Goal: Task Accomplishment & Management: Complete application form

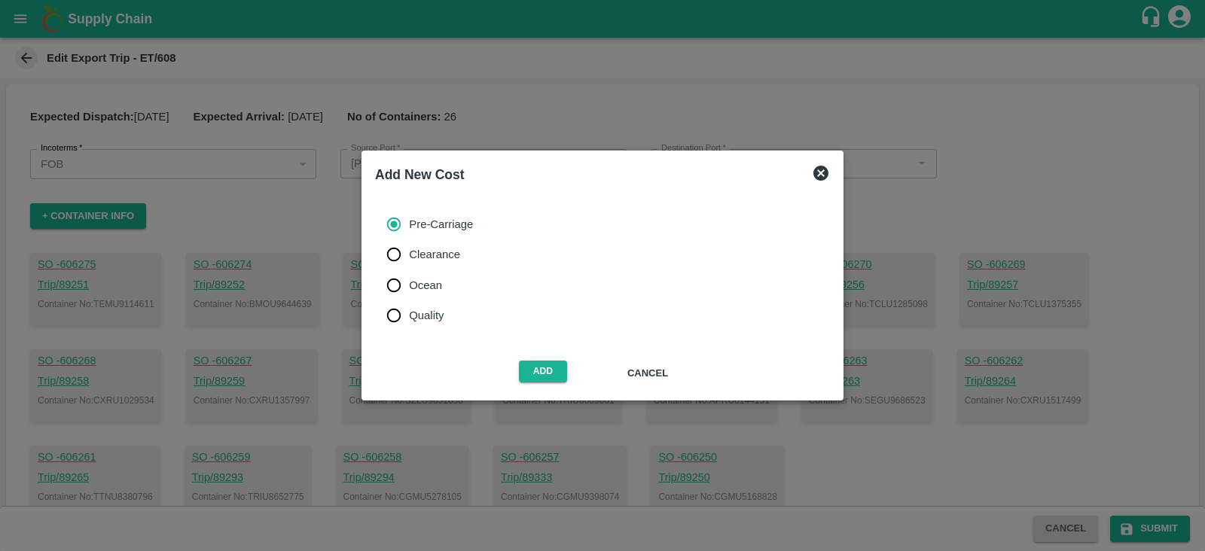
scroll to position [450, 0]
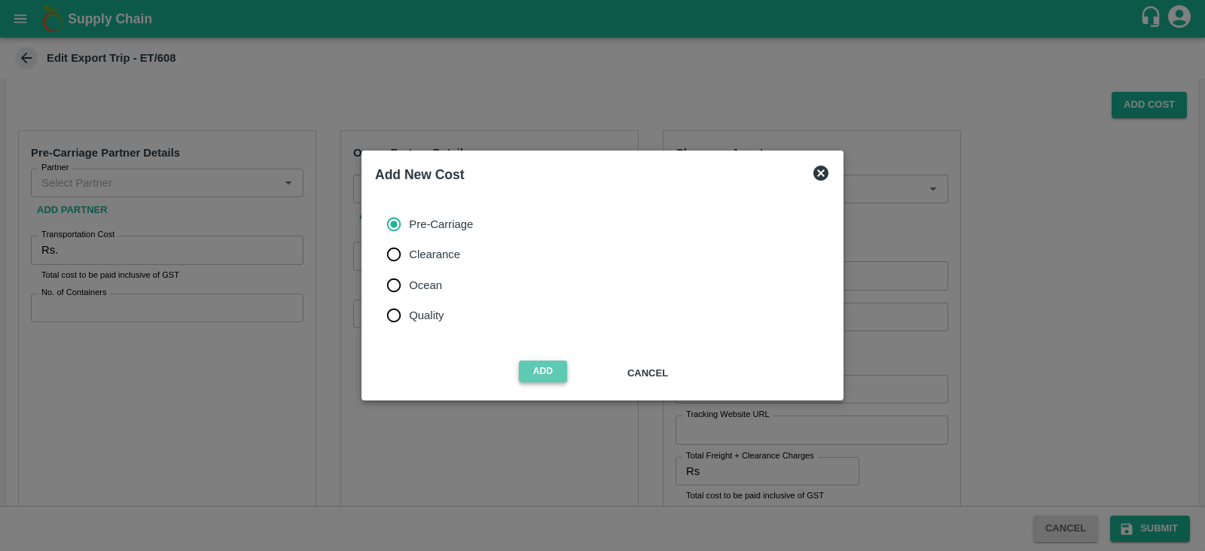
click at [539, 367] on button "Add" at bounding box center [543, 372] width 48 height 22
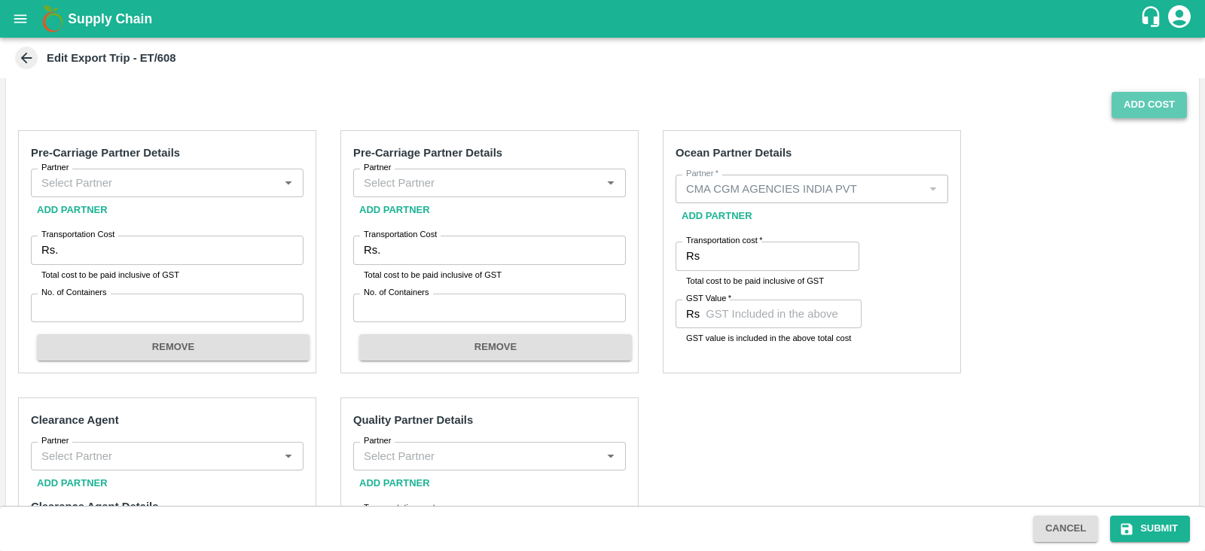
click at [1137, 102] on button "Add Cost" at bounding box center [1149, 105] width 75 height 26
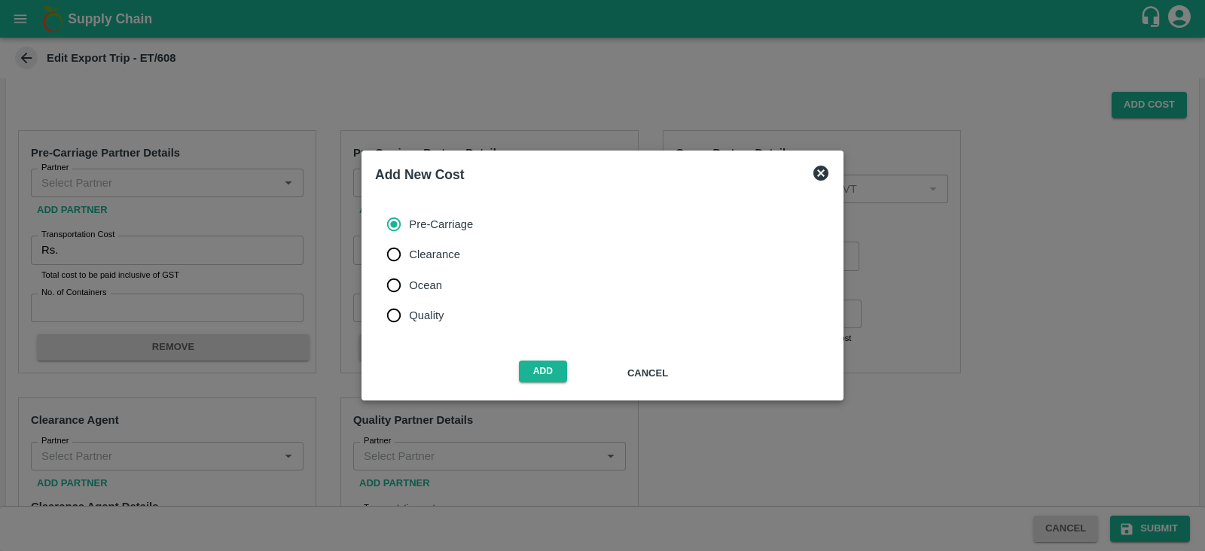
click at [437, 261] on span "Clearance" at bounding box center [434, 254] width 51 height 17
click at [409, 261] on input "Clearance" at bounding box center [394, 254] width 30 height 30
radio input "true"
click at [537, 372] on button "Add" at bounding box center [543, 372] width 48 height 22
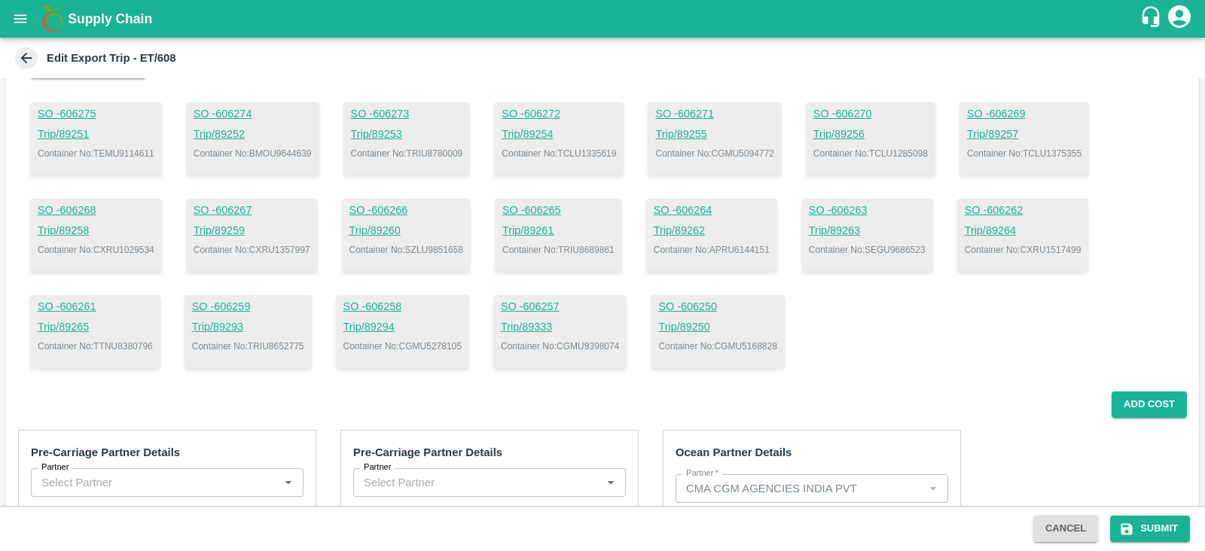
scroll to position [149, 0]
click at [275, 152] on p "Container No: BMOU9644639" at bounding box center [253, 155] width 118 height 14
copy p "BMOU9644639"
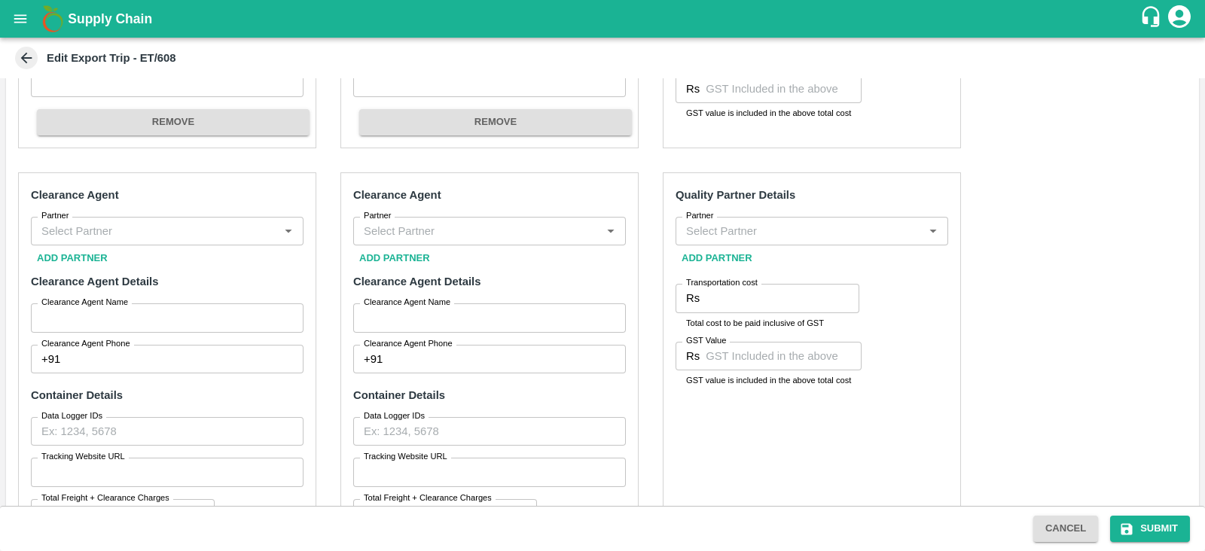
scroll to position [678, 0]
click at [230, 235] on input "Partner" at bounding box center [154, 229] width 239 height 20
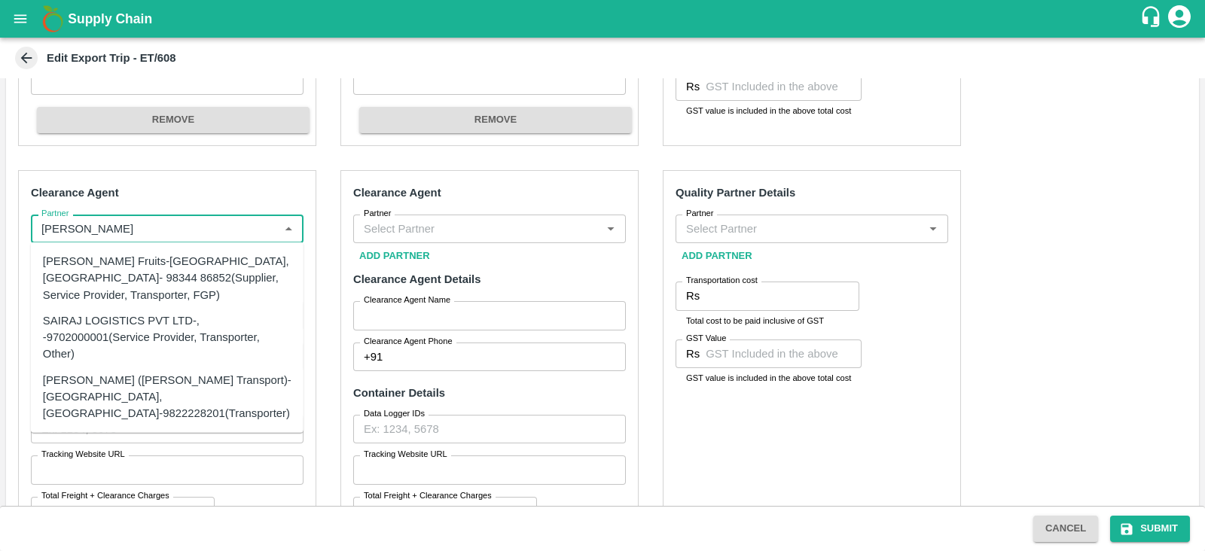
click at [162, 342] on div "SAIRAJ LOGISTICS PVT LTD-, -9702000001(Service Provider, Transporter, Other)" at bounding box center [167, 338] width 249 height 50
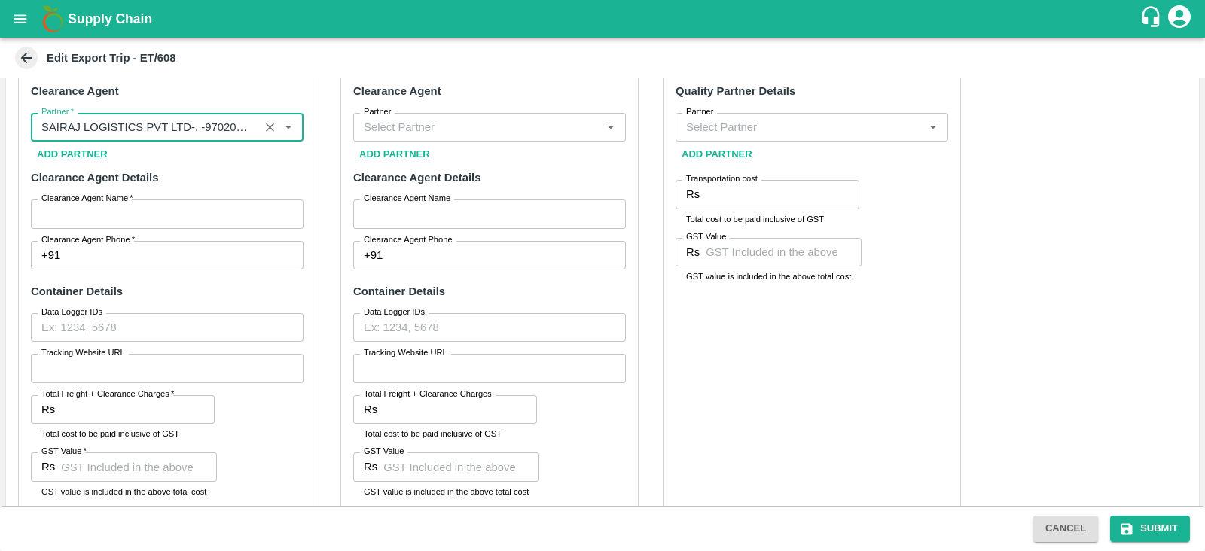
scroll to position [840, 0]
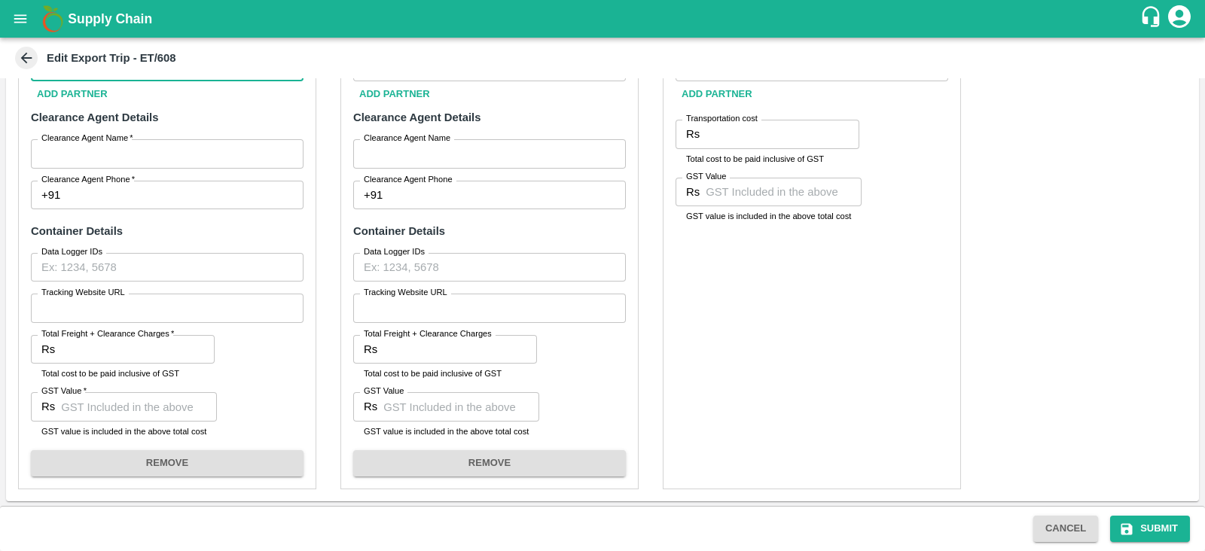
type input "SAIRAJ LOGISTICS PVT LTD-, -9702000001(Service Provider, Transporter, Other)"
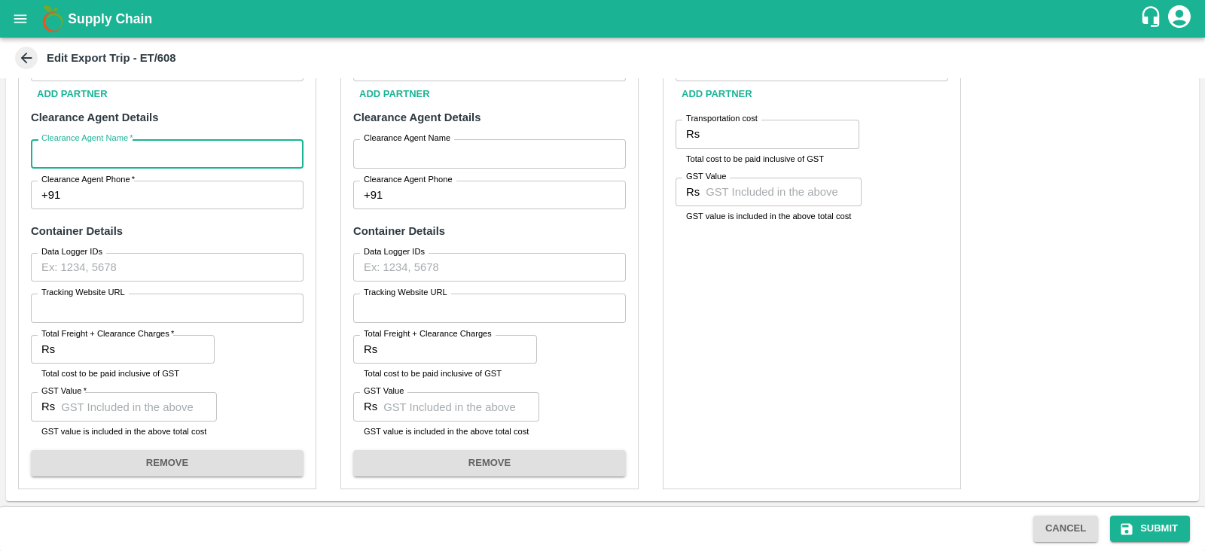
click at [166, 146] on input "Clearance Agent Name   *" at bounding box center [167, 153] width 273 height 29
type input "[PERSON_NAME]"
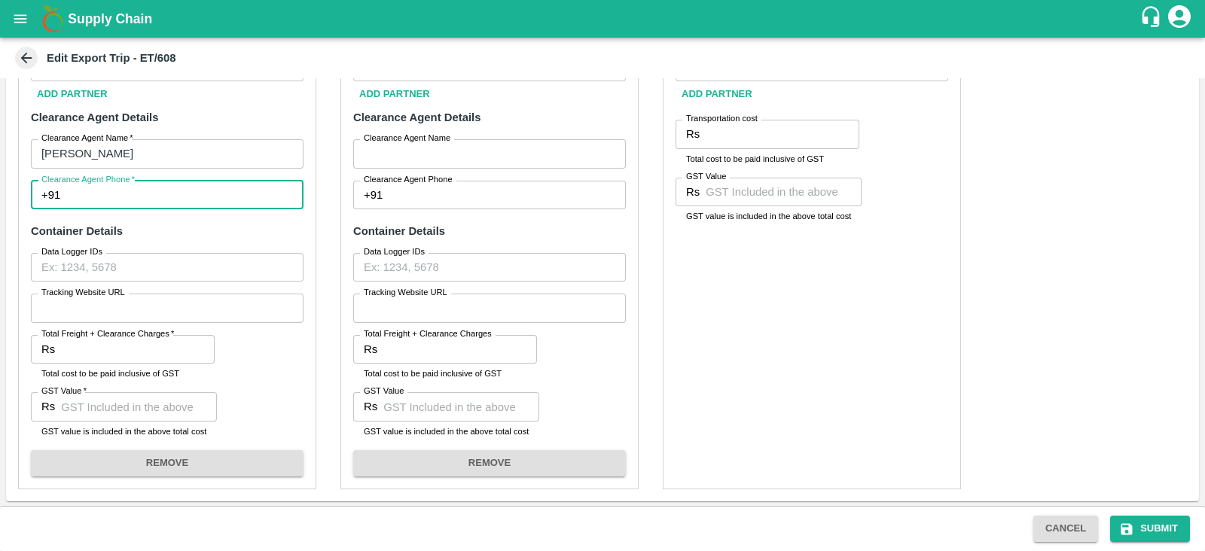
click at [129, 195] on input "Clearance Agent Phone   *" at bounding box center [184, 195] width 237 height 29
type input "9702000001"
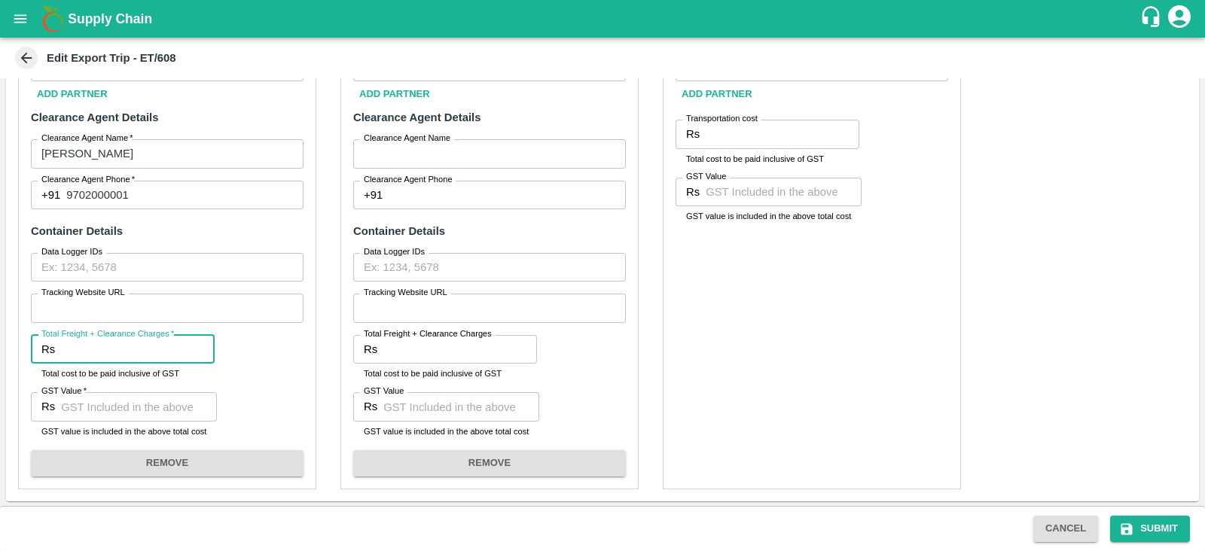
click at [111, 351] on input "Total Freight + Clearance Charges   *" at bounding box center [138, 349] width 154 height 29
paste input "50150.00"
type input "50150.00"
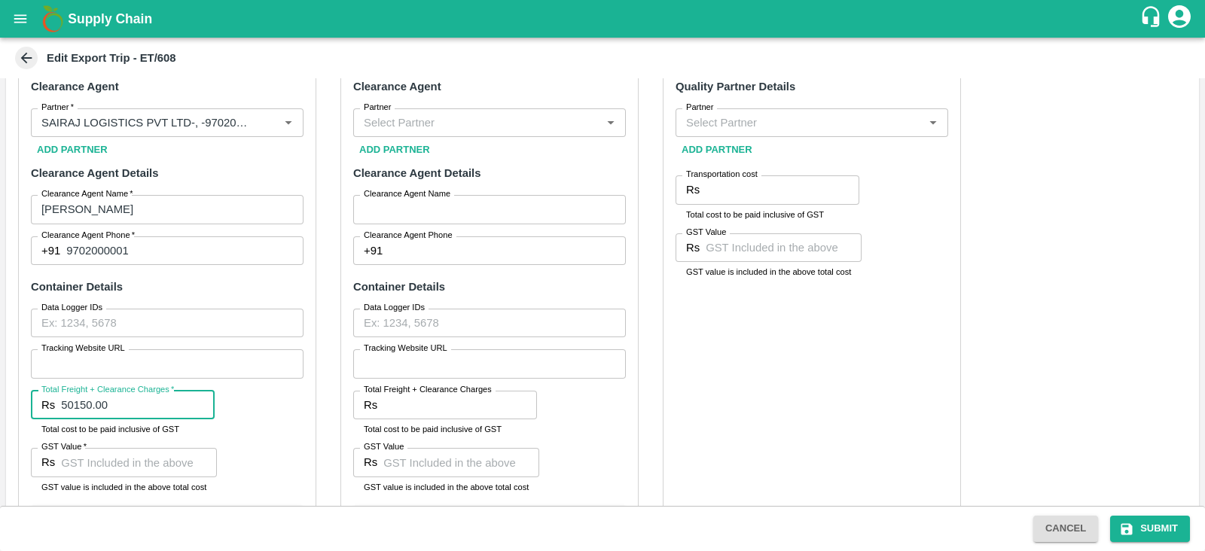
scroll to position [785, 0]
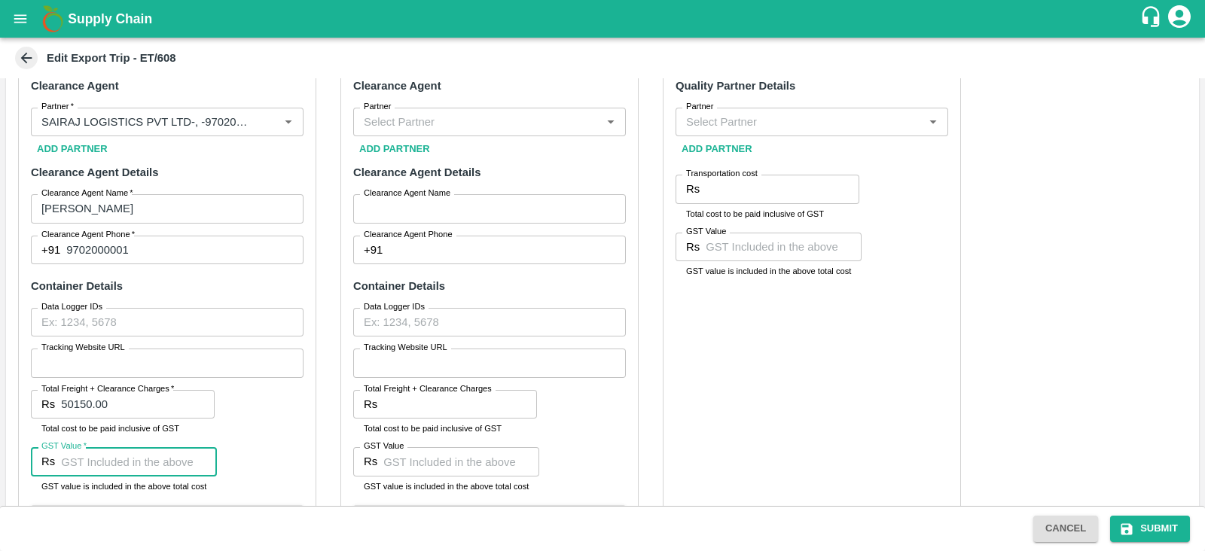
click at [161, 459] on input "GST Value   *" at bounding box center [139, 461] width 156 height 29
type input "7650"
click at [268, 428] on div "Clearance Agent Partner   * Partner   * Add Partner Clearance Agent Details Cle…" at bounding box center [167, 303] width 298 height 481
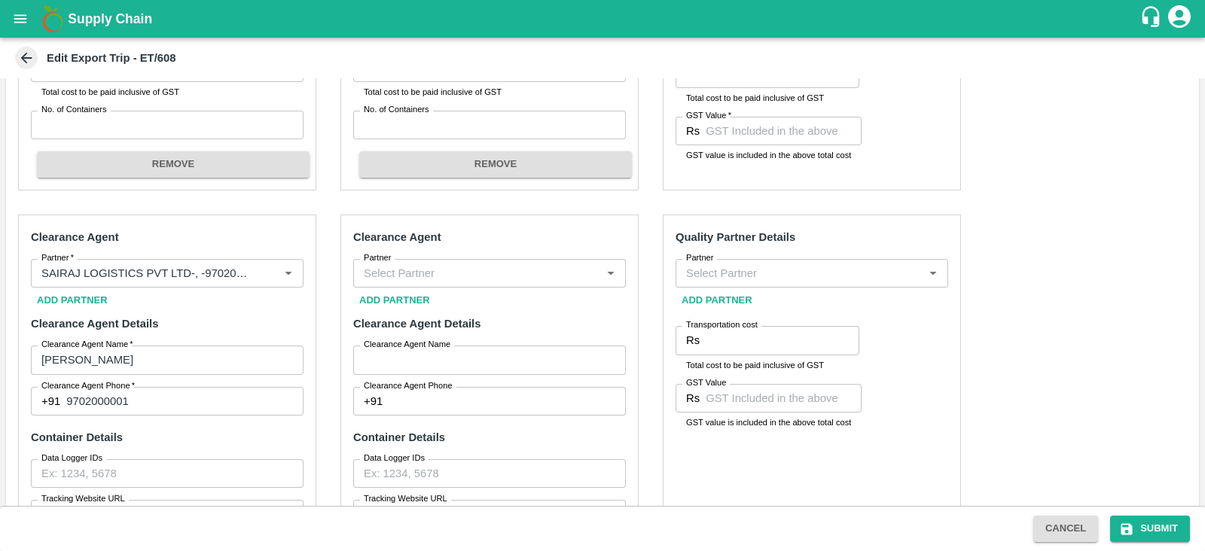
scroll to position [634, 0]
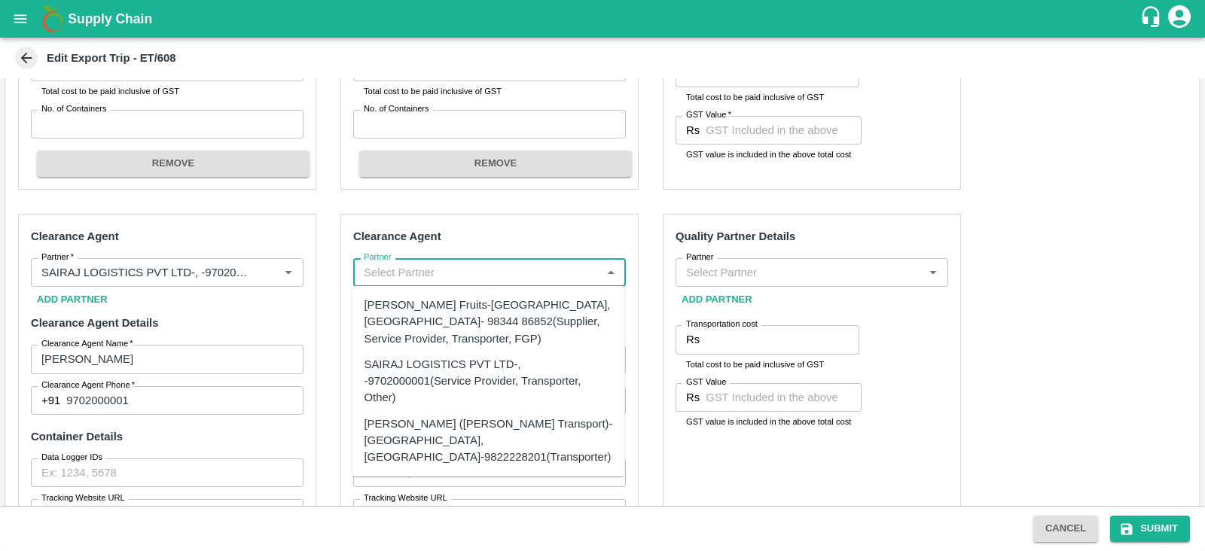
click at [518, 268] on input "Partner" at bounding box center [477, 273] width 239 height 20
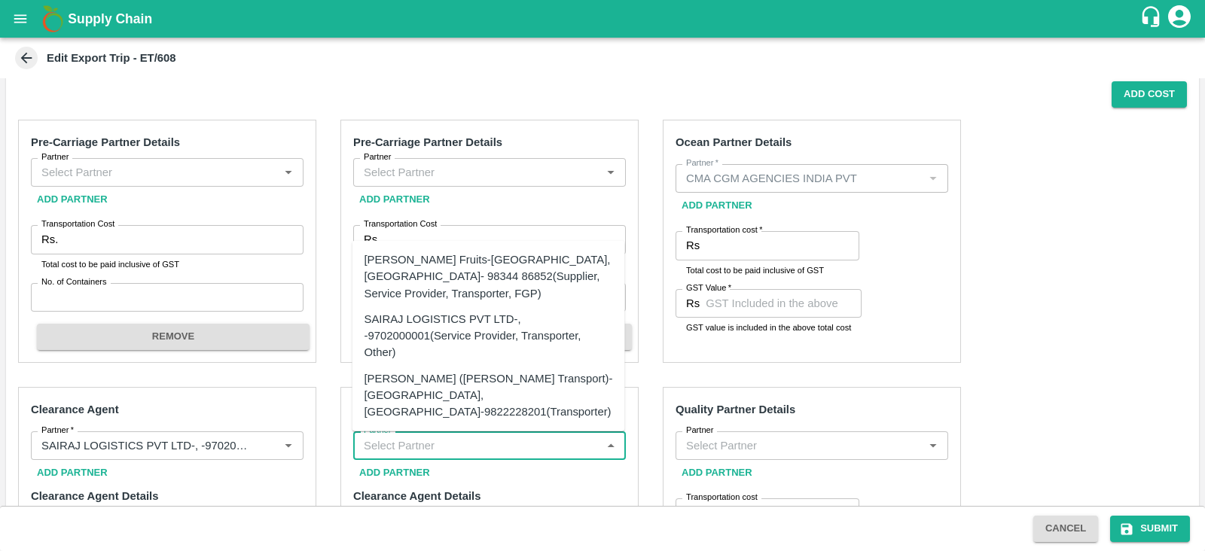
scroll to position [460, 0]
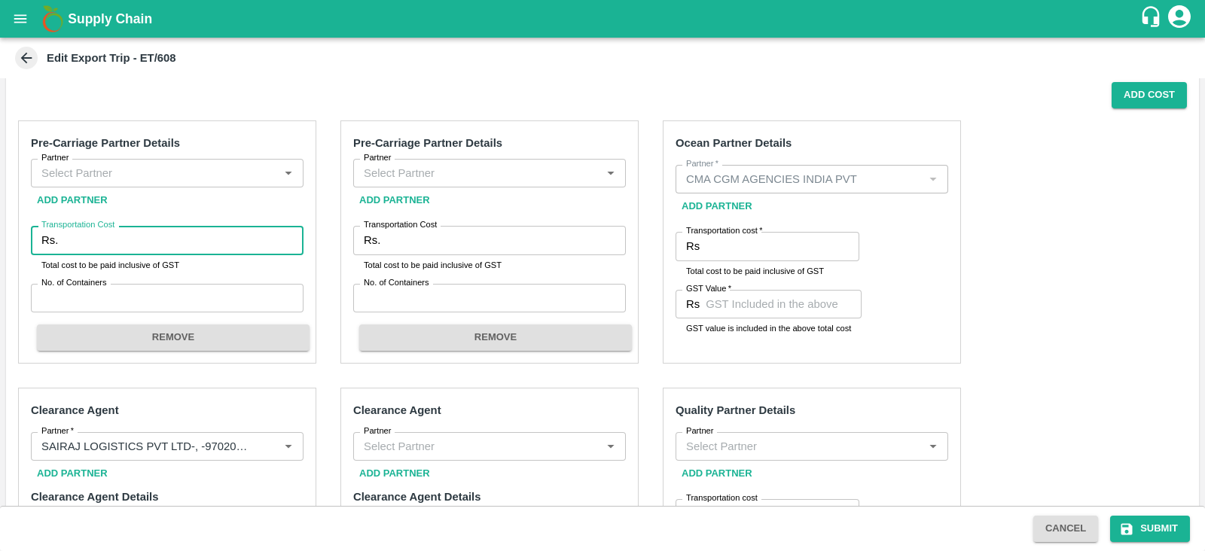
click at [178, 238] on input "Transportation Cost" at bounding box center [183, 240] width 239 height 29
paste input "392900.00"
type input "392900.00"
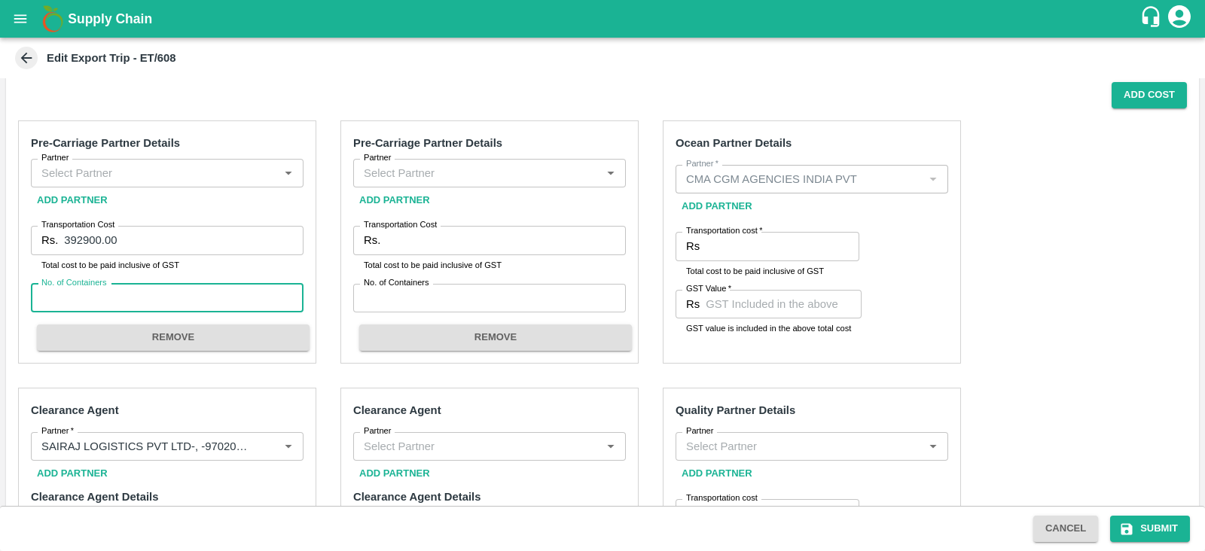
click at [139, 285] on input "No. of Containers" at bounding box center [167, 298] width 273 height 29
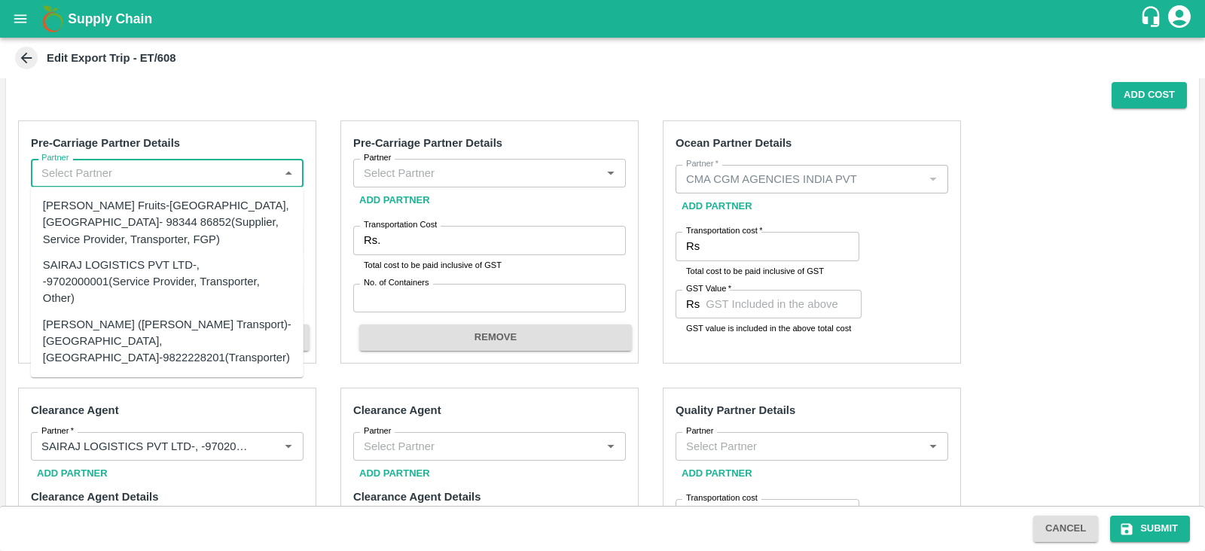
click at [169, 176] on input "Partner" at bounding box center [154, 173] width 239 height 20
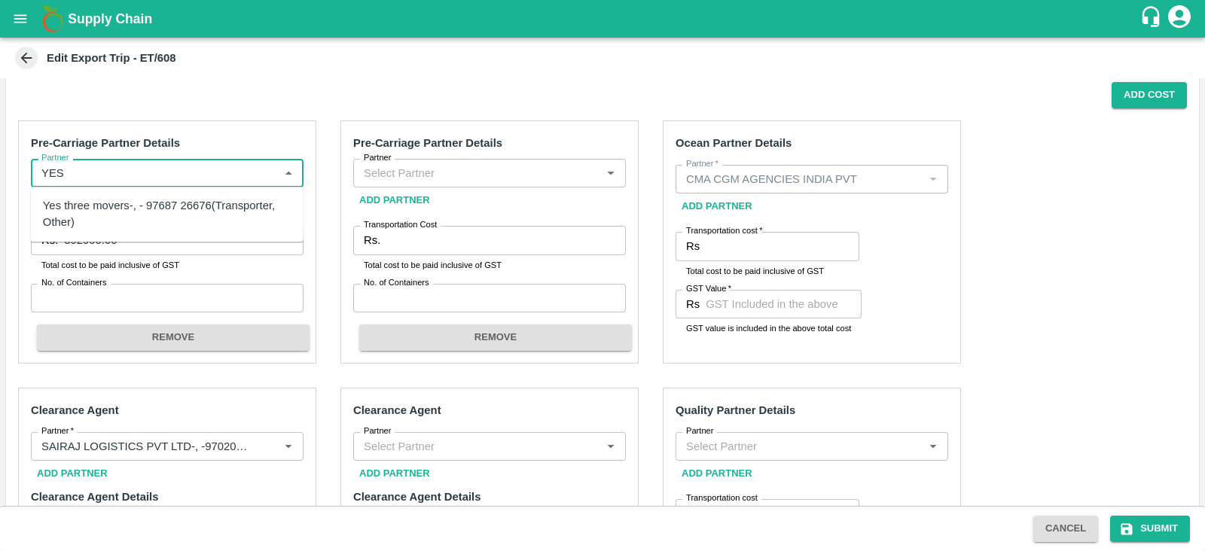
click at [116, 207] on div "Yes three movers-, - 97687 26676(Transporter, Other)" at bounding box center [167, 214] width 249 height 34
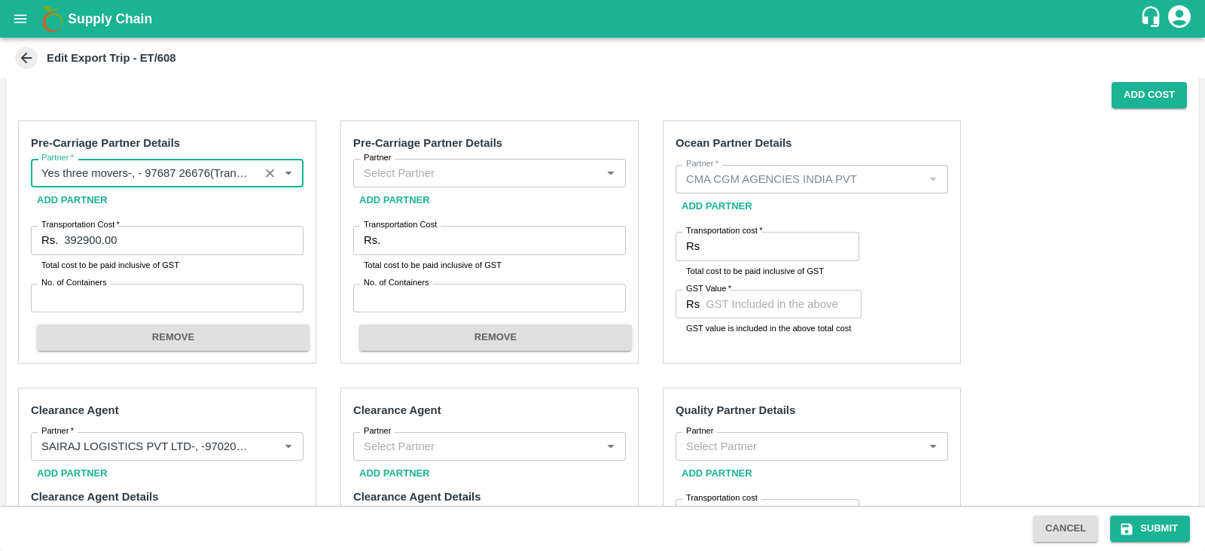
type input "Yes three movers-, - 97687 26676(Transporter, Other)"
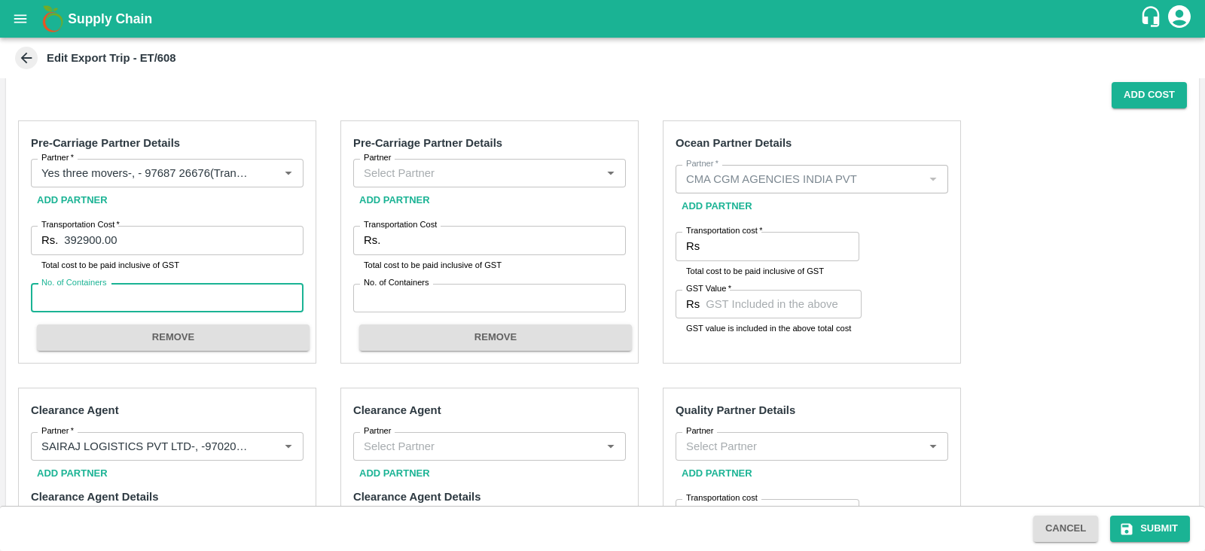
click at [190, 295] on input "No. of Containers" at bounding box center [167, 298] width 273 height 29
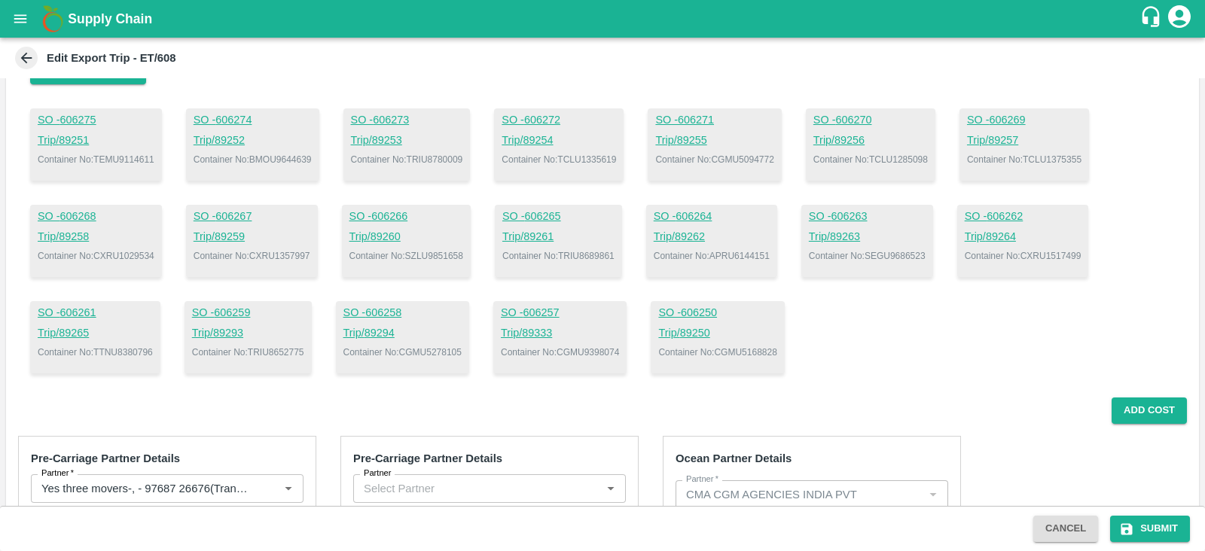
scroll to position [144, 0]
type input "10"
click at [761, 348] on p "Container No: CGMU5168828" at bounding box center [717, 353] width 118 height 14
copy p "CGMU5168828"
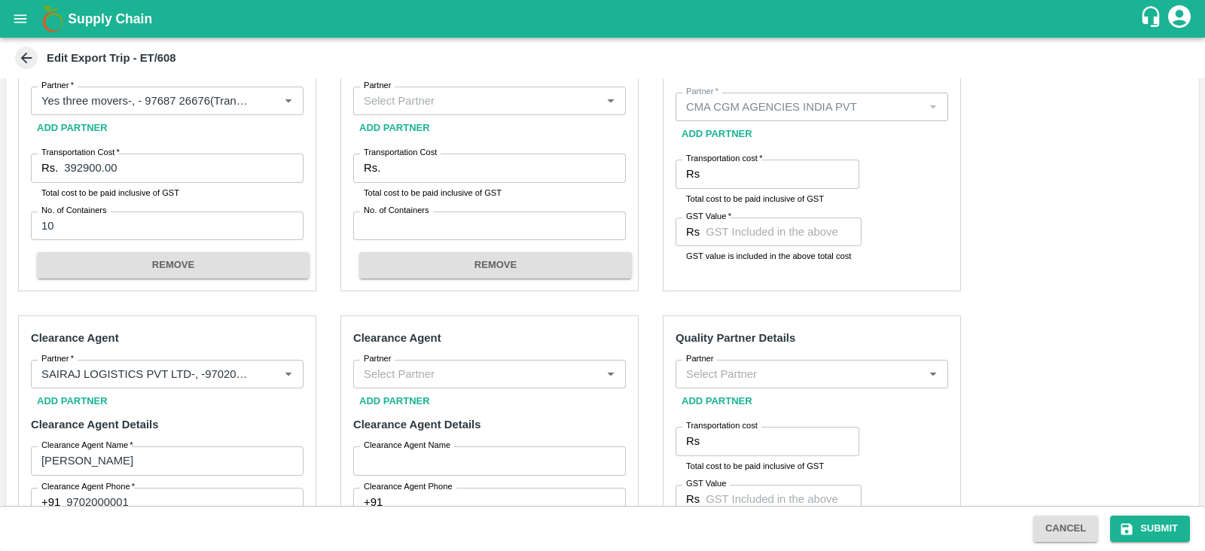
scroll to position [535, 0]
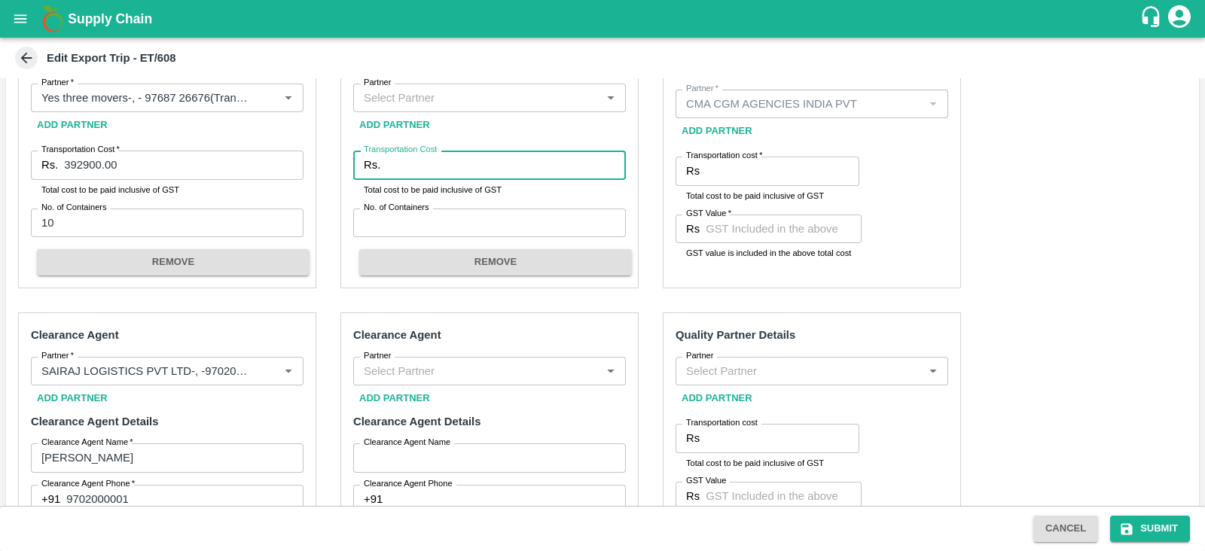
click at [476, 163] on input "Transportation Cost" at bounding box center [505, 165] width 239 height 29
paste input "409427.53"
type input "409427.53"
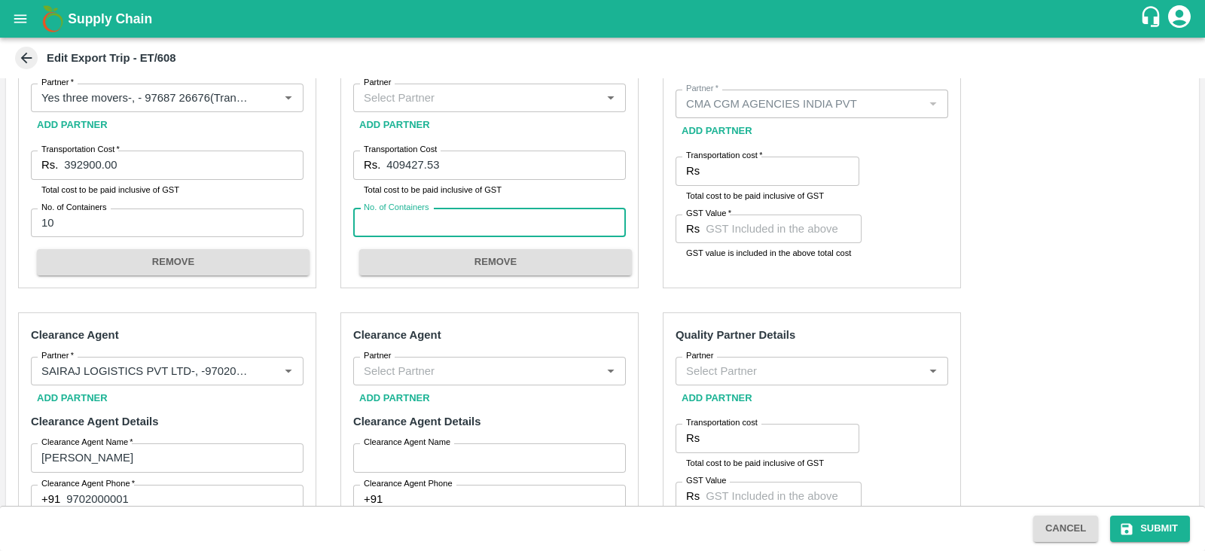
click at [450, 221] on input "No. of Containers" at bounding box center [489, 223] width 273 height 29
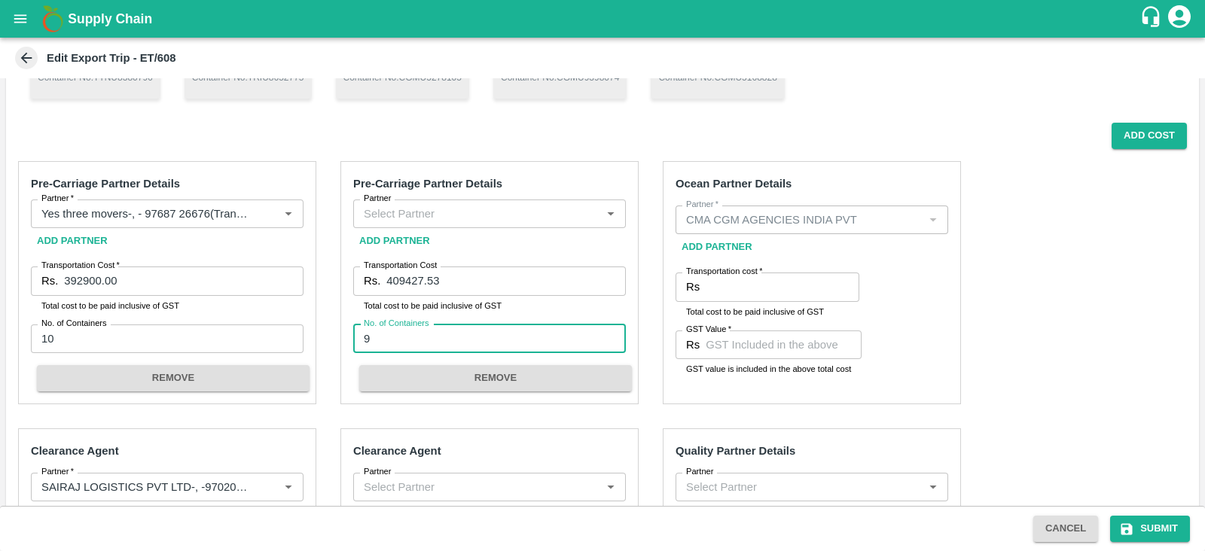
scroll to position [419, 0]
type input "9"
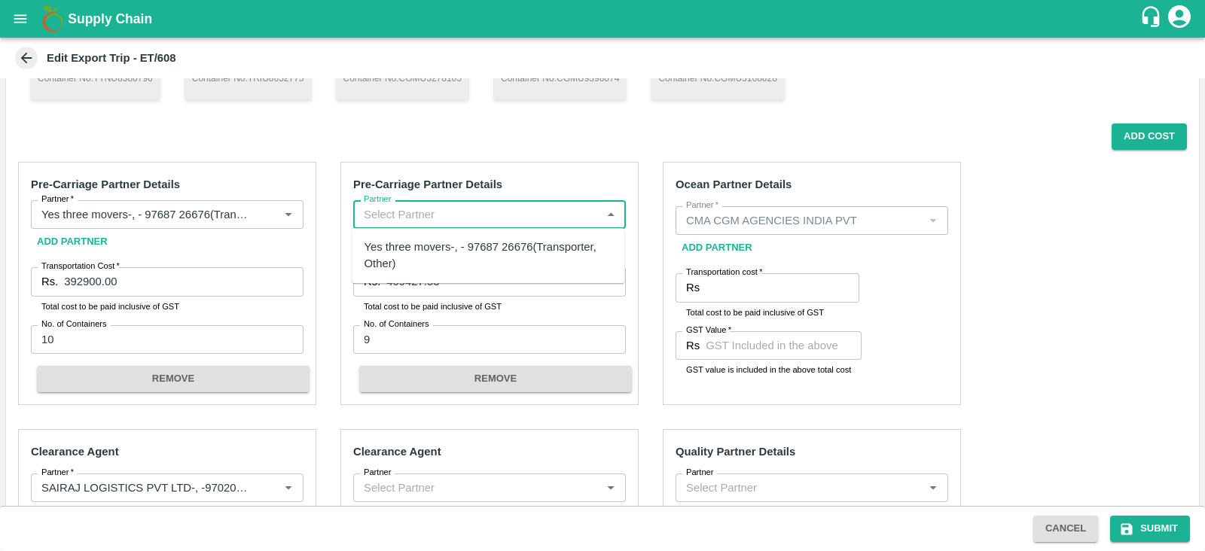
click at [429, 217] on input "Partner" at bounding box center [477, 215] width 239 height 20
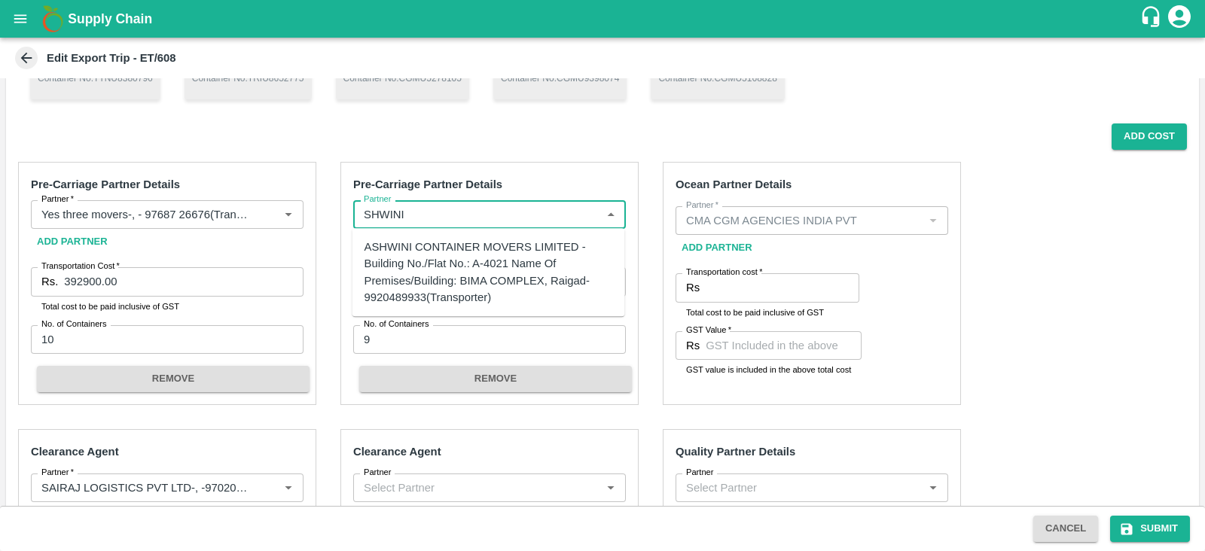
click at [441, 247] on div "ASHWINI CONTAINER MOVERS LIMITED -Building No./Flat No.: A-4021 Name Of Premise…" at bounding box center [489, 272] width 249 height 67
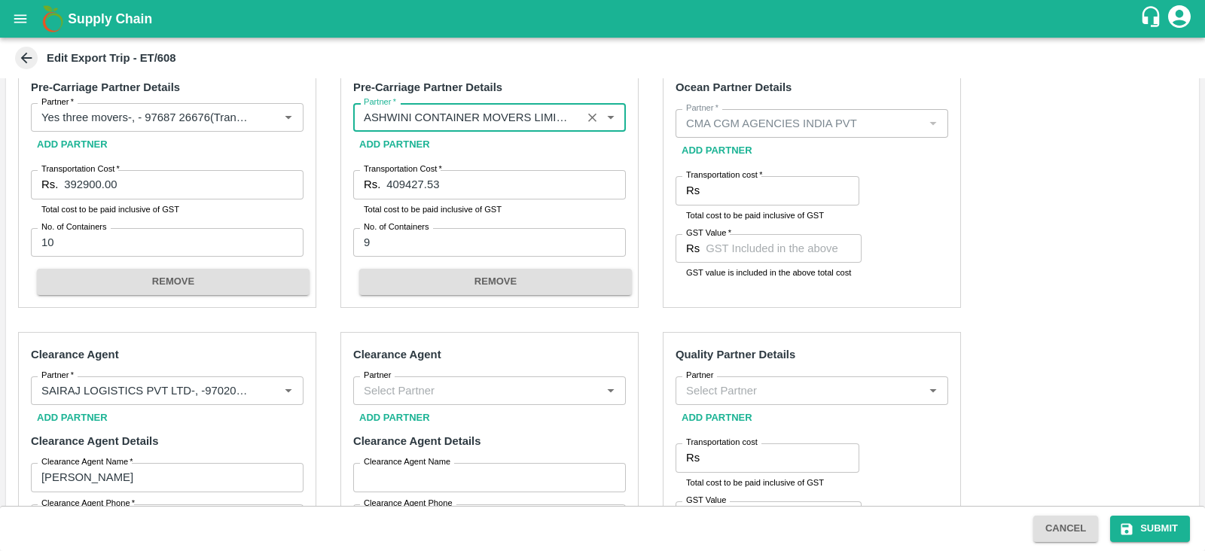
scroll to position [453, 0]
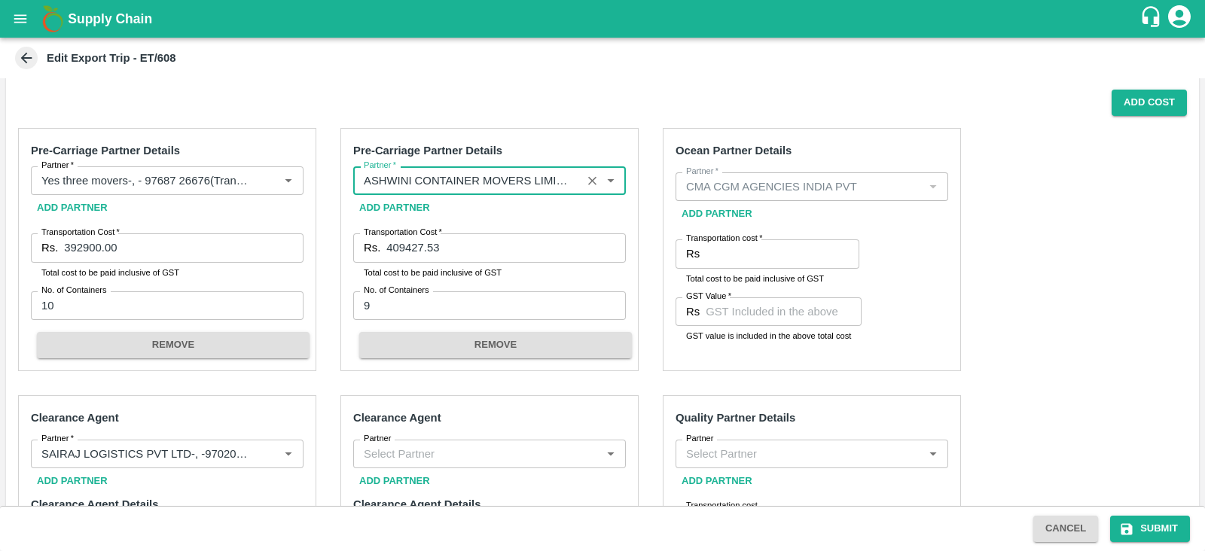
type input "ASHWINI CONTAINER MOVERS LIMITED -Building No./Flat No.: A-4021 Name Of Premise…"
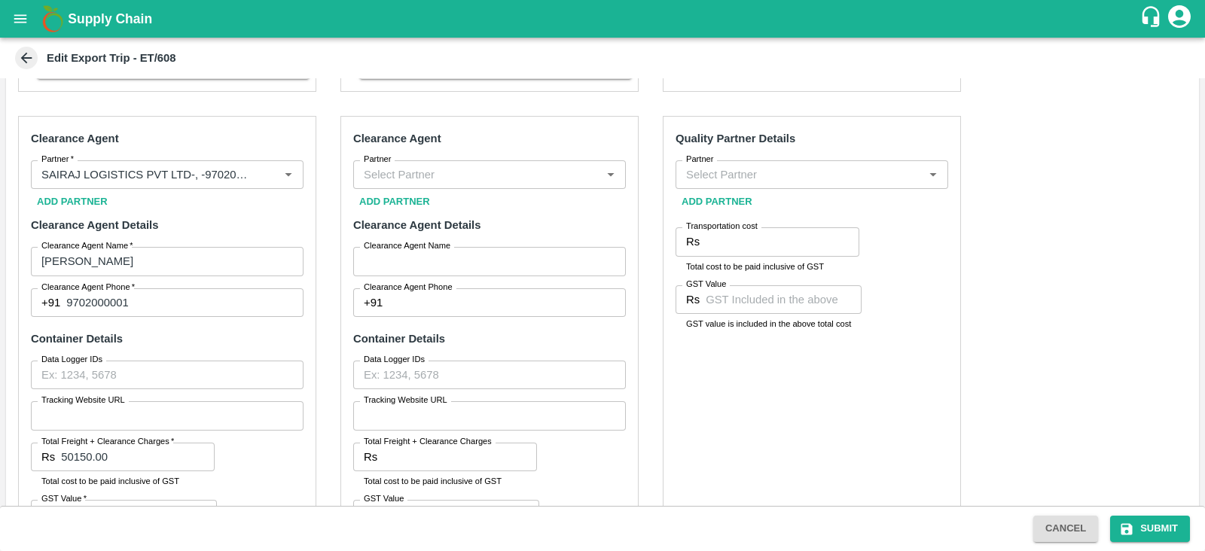
scroll to position [760, 0]
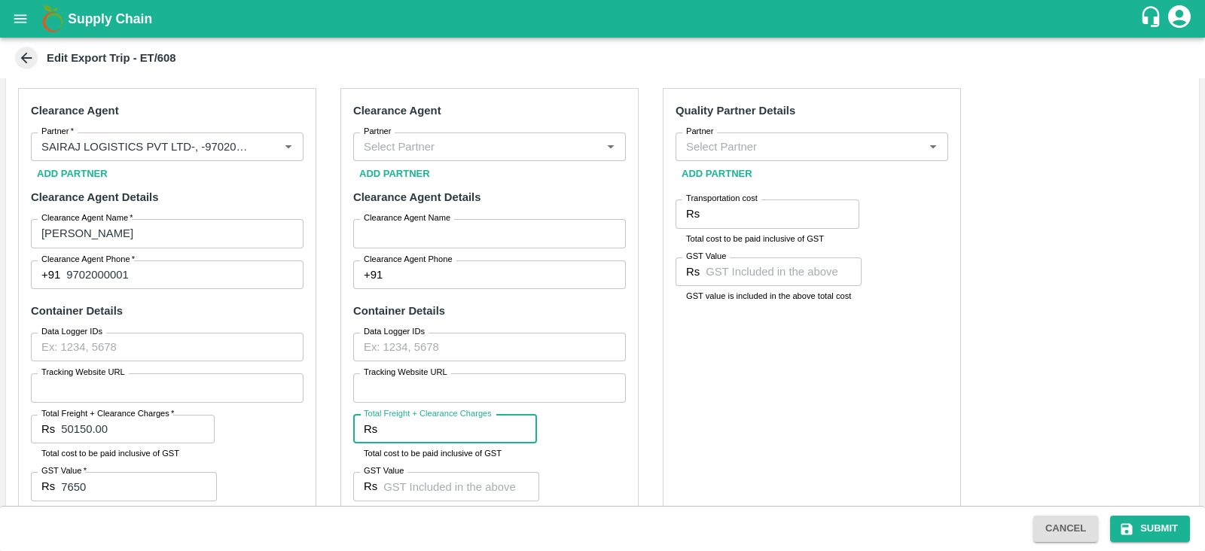
click at [462, 430] on input "Total Freight + Clearance Charges" at bounding box center [460, 429] width 154 height 29
paste input "44604.00"
type input "44604.00"
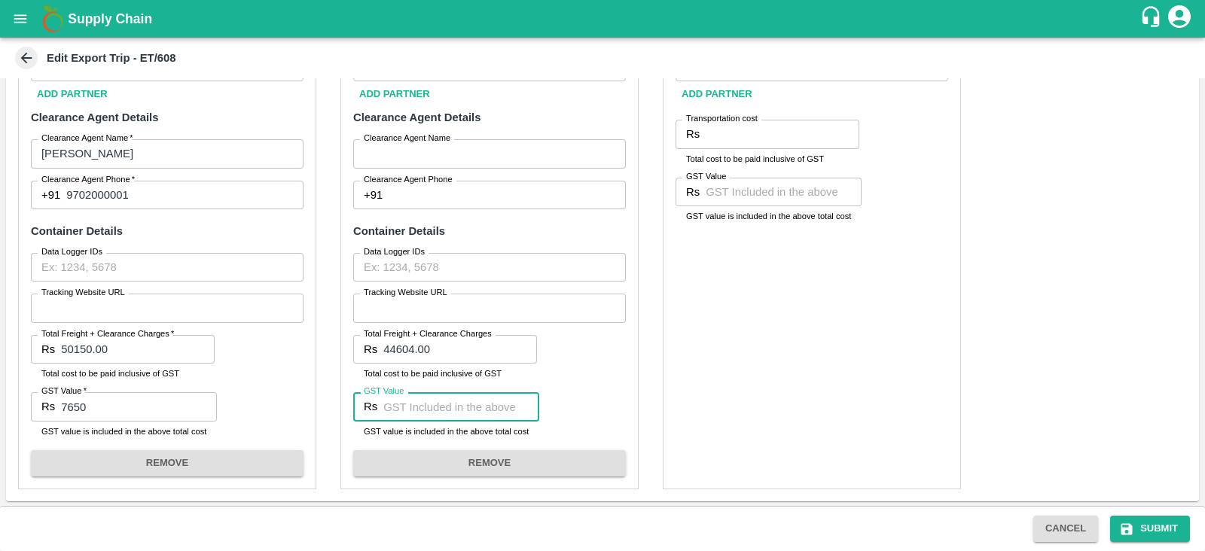
click at [416, 409] on input "GST Value" at bounding box center [461, 406] width 156 height 29
type input "6804"
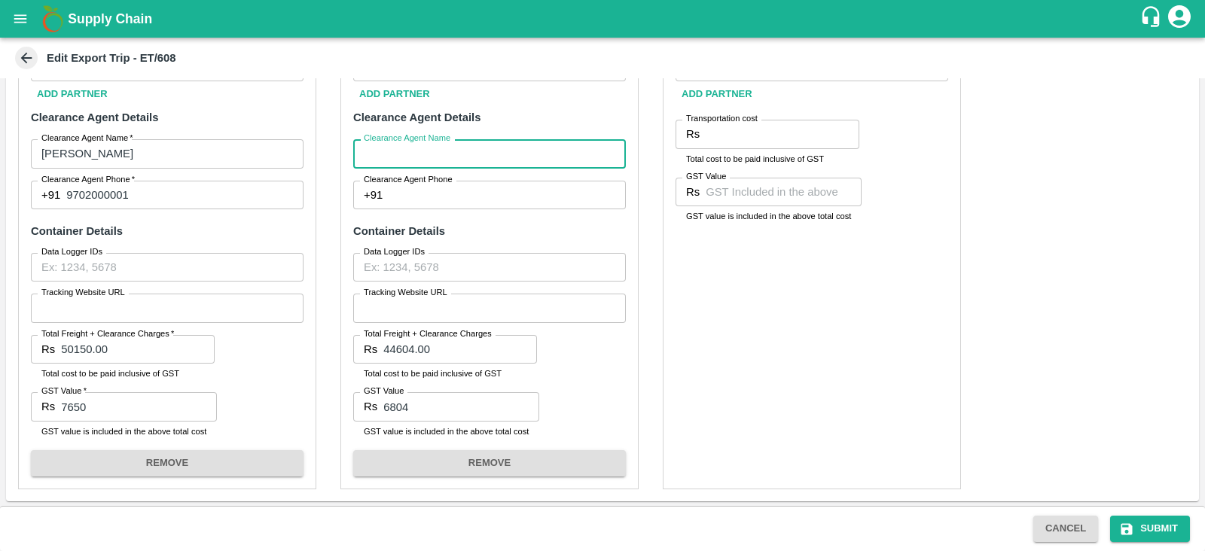
click at [456, 146] on input "Clearance Agent Name" at bounding box center [489, 153] width 273 height 29
type input "BGS"
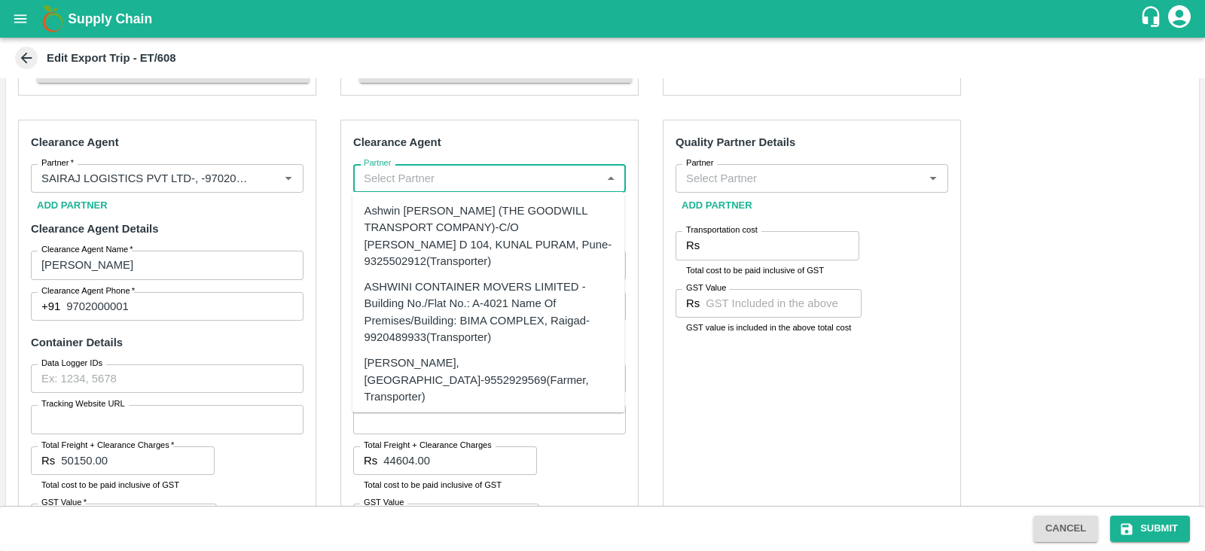
click at [435, 179] on input "Partner" at bounding box center [477, 179] width 239 height 20
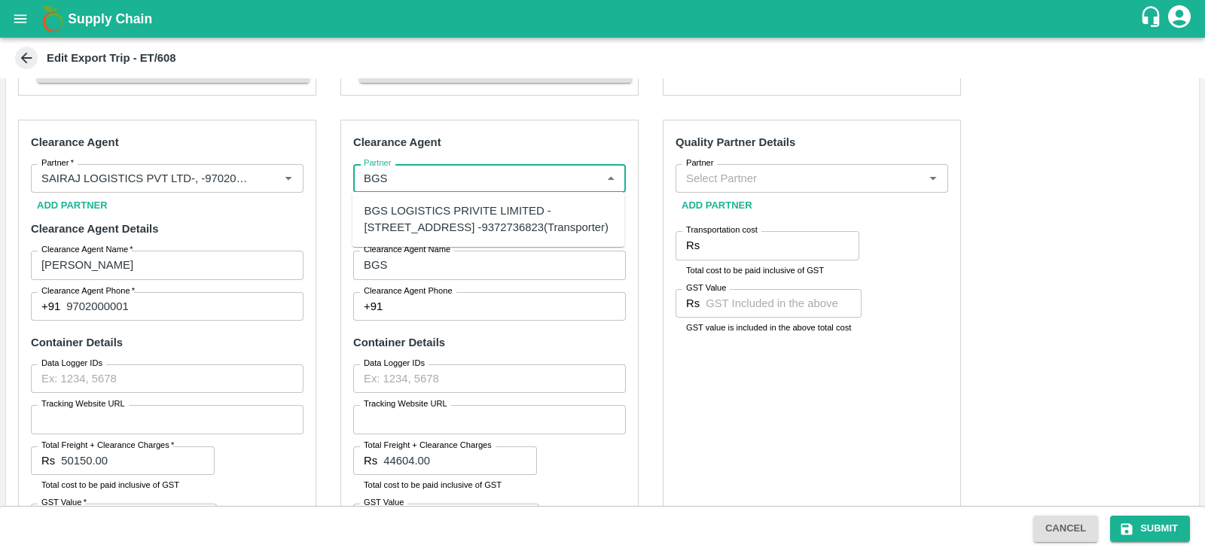
click at [449, 212] on div "BGS LOGISTICS PRIVITE LIMITED -[STREET_ADDRESS] -9372736823(Transporter)" at bounding box center [489, 220] width 249 height 34
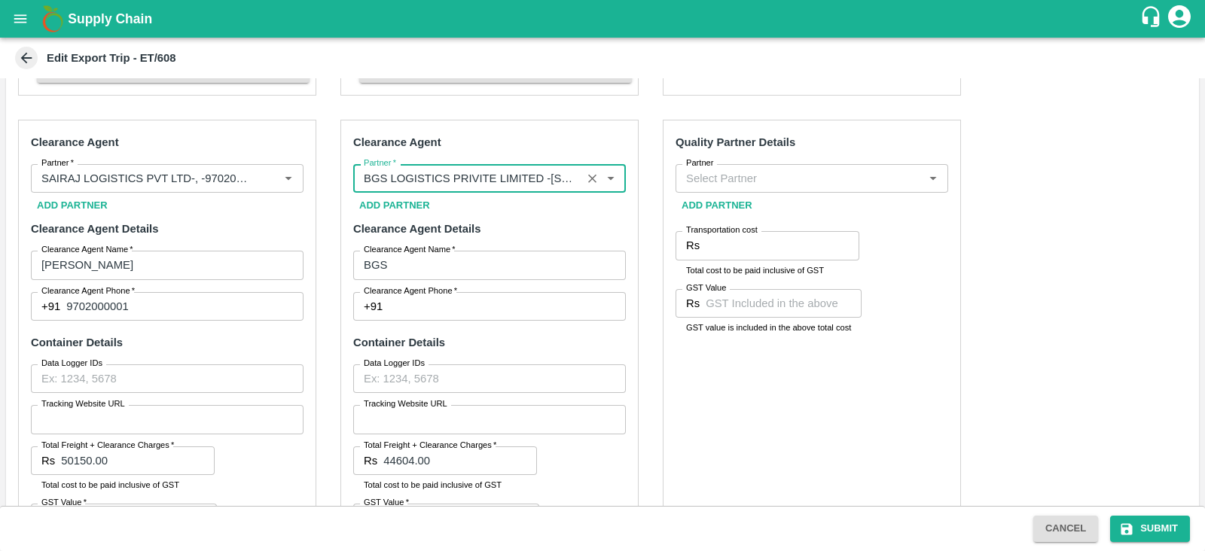
scroll to position [794, 0]
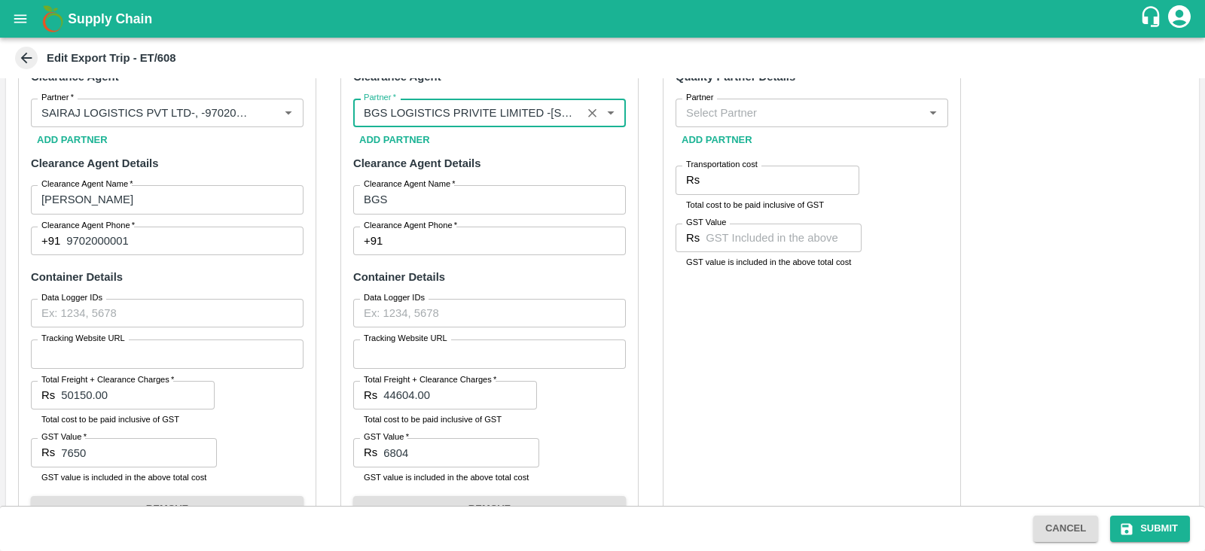
type input "BGS LOGISTICS PRIVITE LIMITED -[STREET_ADDRESS] -9372736823(Transporter)"
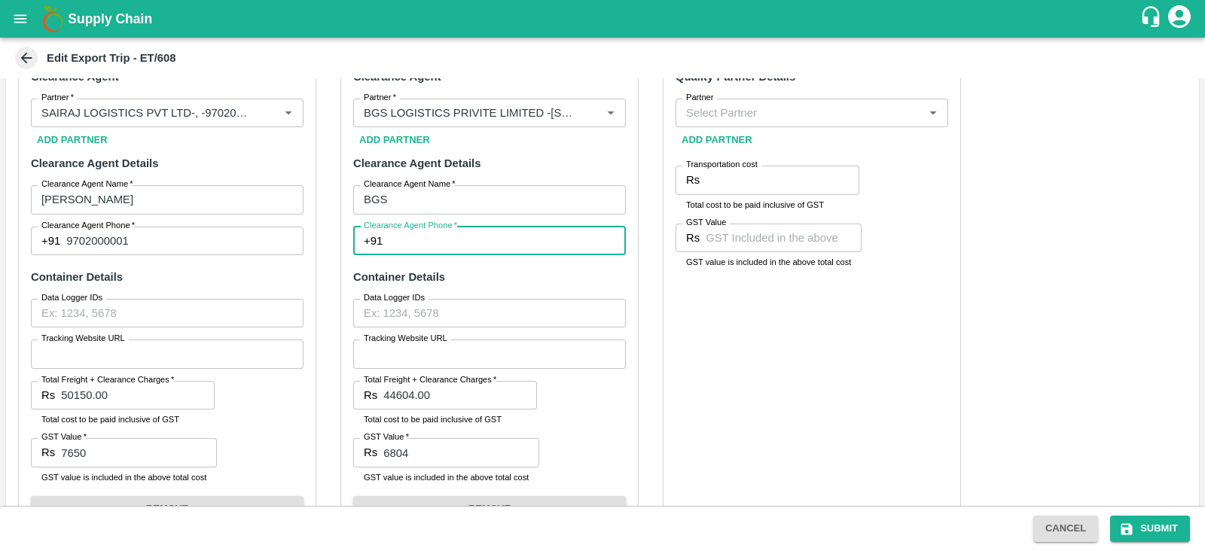
click at [416, 239] on input "Clearance Agent Phone   *" at bounding box center [507, 241] width 237 height 29
type input "9372736823"
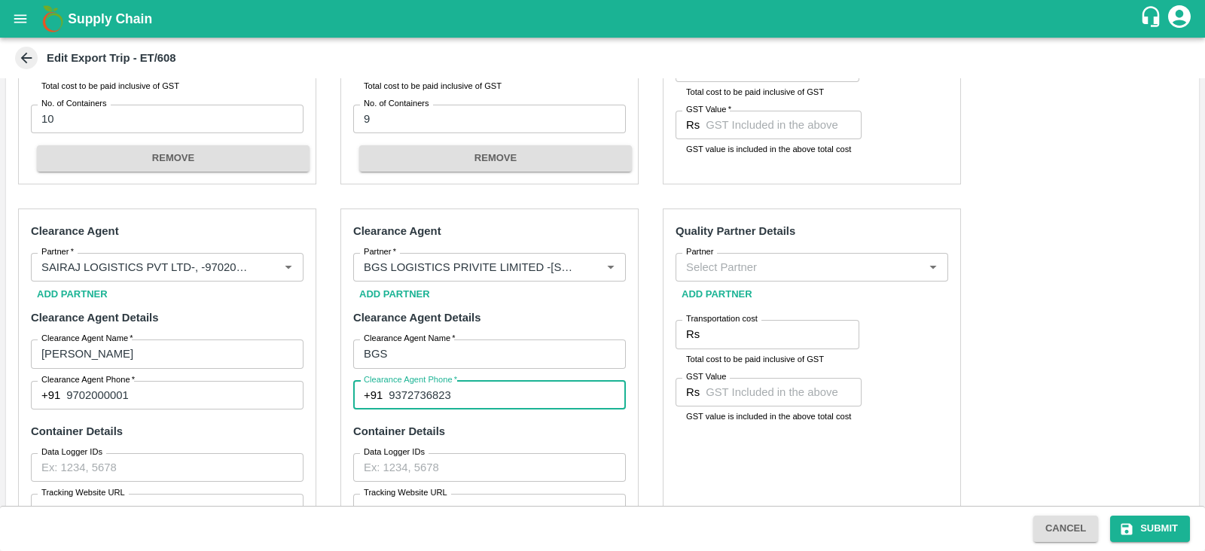
scroll to position [637, 0]
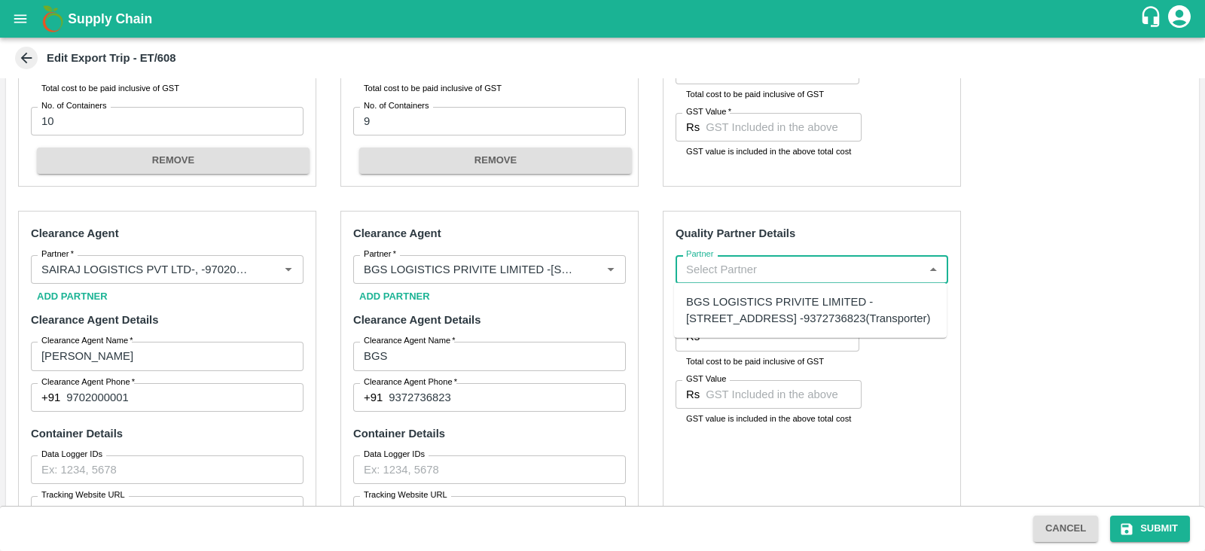
click at [740, 273] on input "Partner" at bounding box center [799, 270] width 239 height 20
click at [760, 310] on div "A2 ENTERPRISES-Plot No.[GEOGRAPHIC_DATA], [GEOGRAPHIC_DATA], [GEOGRAPHIC_DATA] …" at bounding box center [810, 327] width 249 height 67
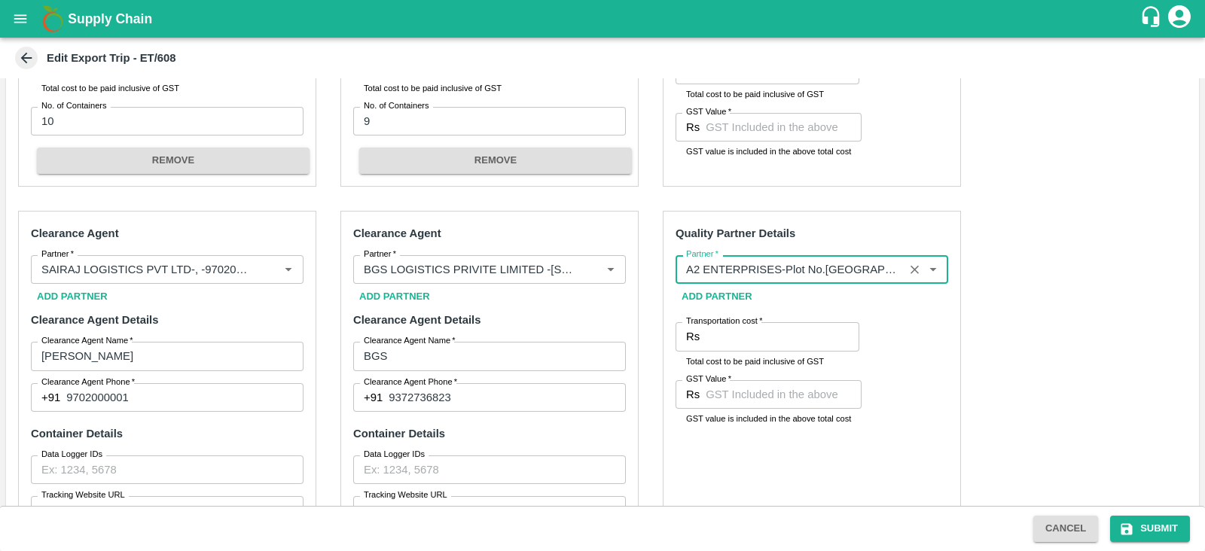
type input "A2 ENTERPRISES-Plot No.[GEOGRAPHIC_DATA], [GEOGRAPHIC_DATA], [GEOGRAPHIC_DATA] …"
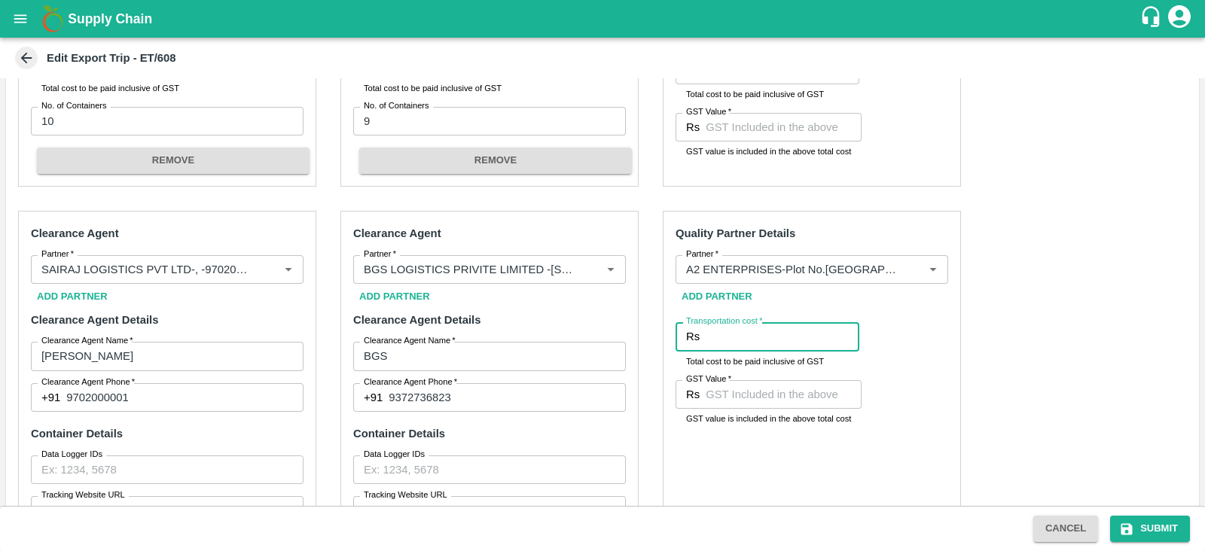
click at [745, 329] on input "Transportation cost   *" at bounding box center [783, 336] width 154 height 29
type input "12200"
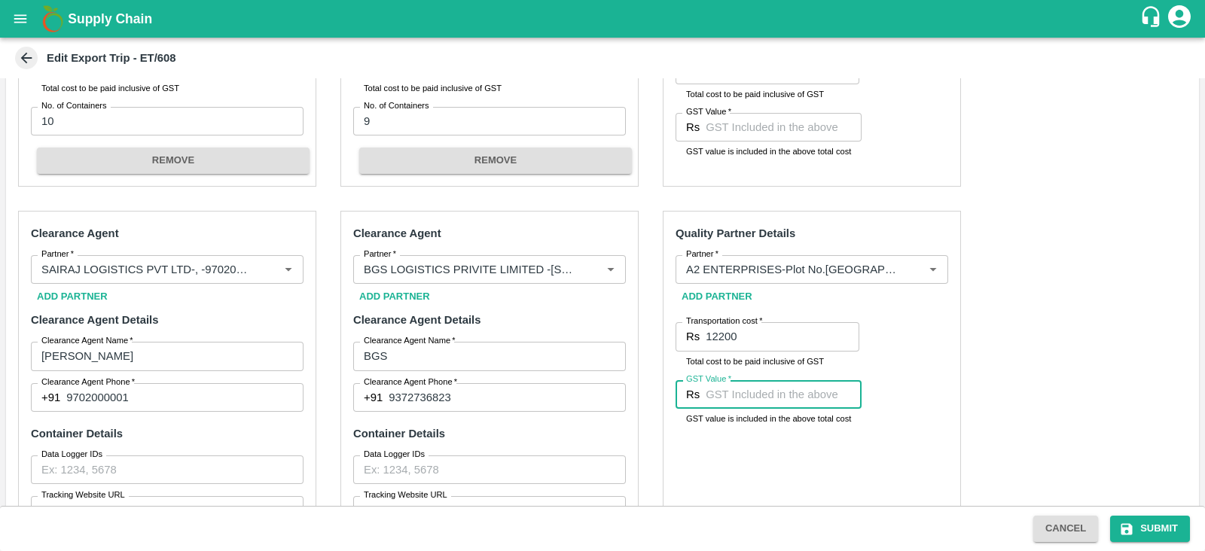
click at [731, 393] on input "GST Value   *" at bounding box center [784, 394] width 156 height 29
type input "00"
click at [1064, 291] on div "Pre-Carriage Partner Details Partner   * Partner   * Add Partner Transportation…" at bounding box center [602, 317] width 1193 height 773
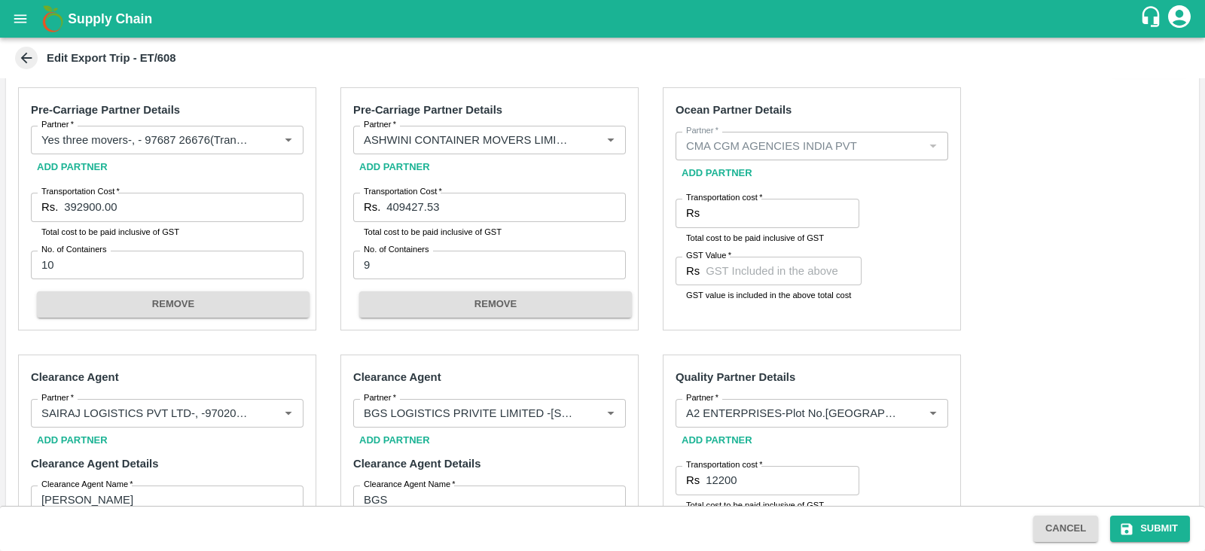
scroll to position [499, 0]
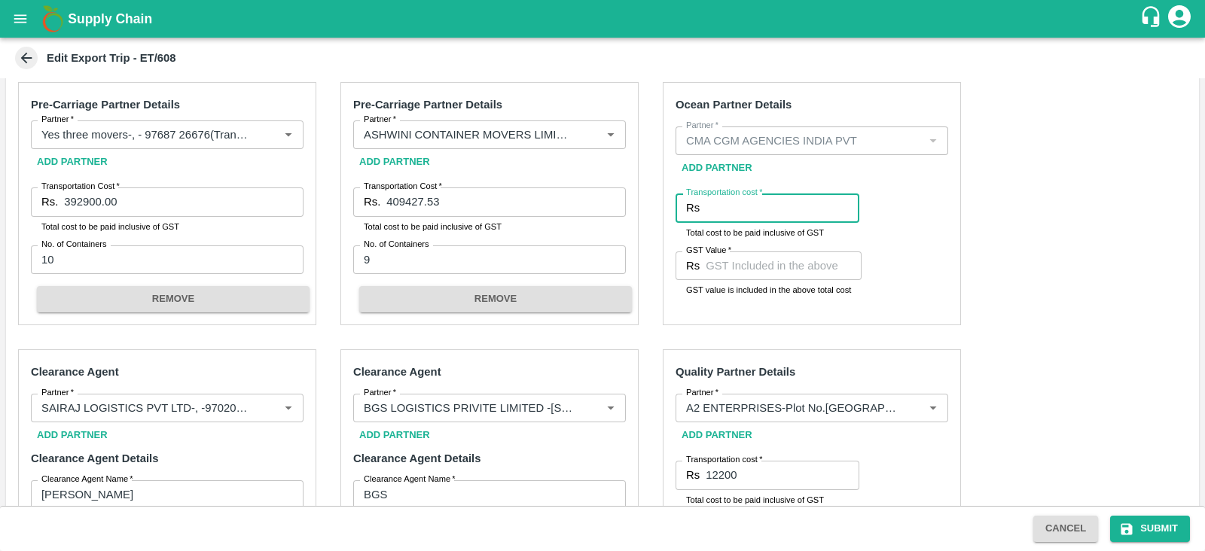
click at [728, 212] on input "Transportation cost   *" at bounding box center [783, 208] width 154 height 29
type input "657680"
click at [725, 271] on input "GST Value   *" at bounding box center [784, 266] width 156 height 29
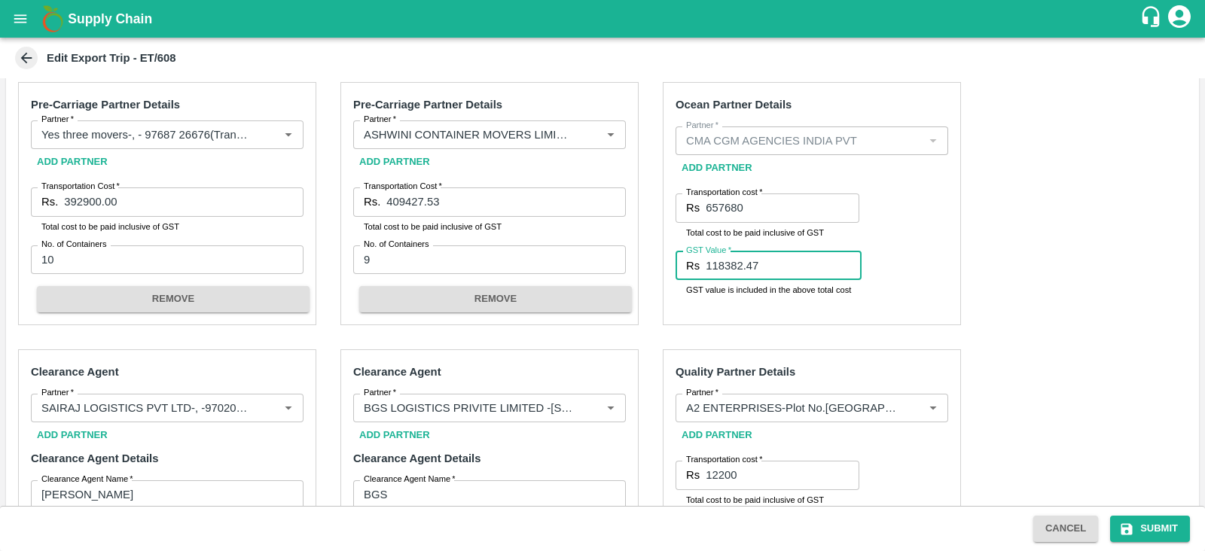
type input "118382.47"
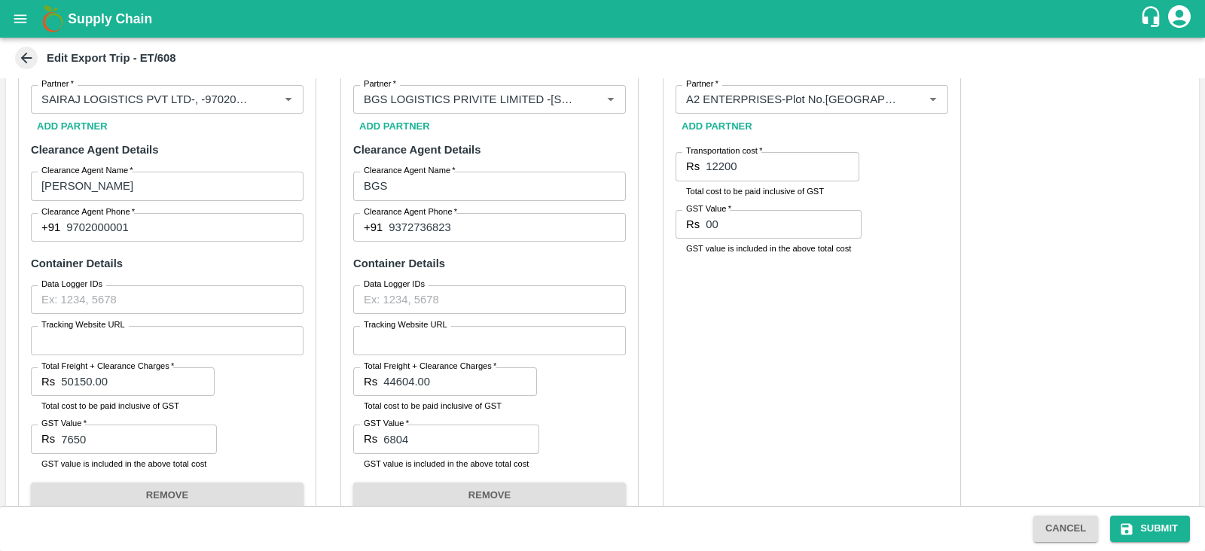
scroll to position [840, 0]
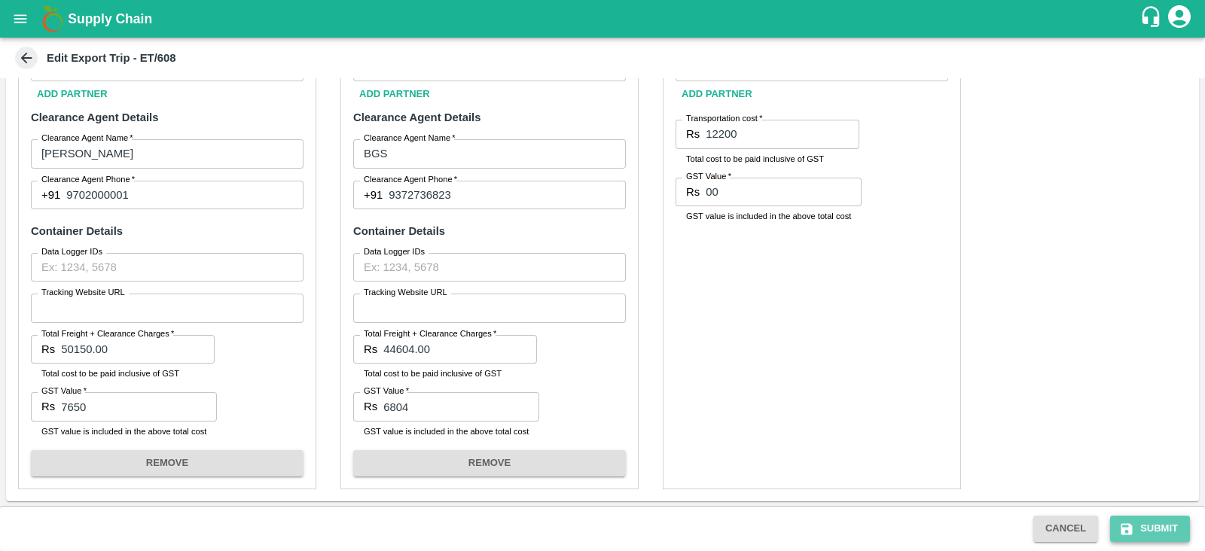
click at [1143, 517] on button "Submit" at bounding box center [1150, 529] width 80 height 26
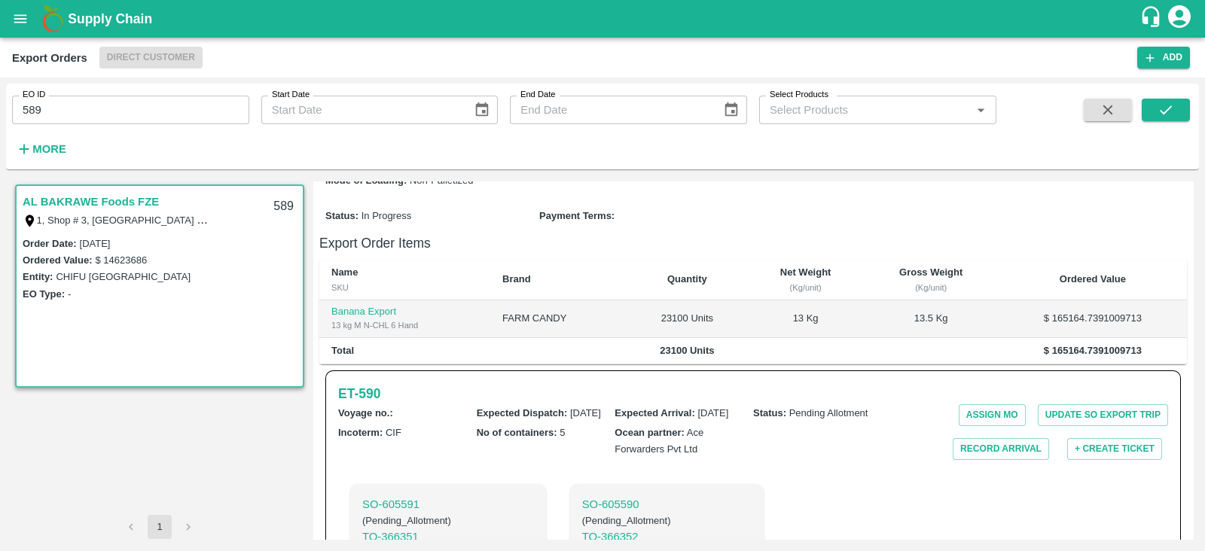
scroll to position [268, 0]
